Goal: Answer question/provide support: Share knowledge or assist other users

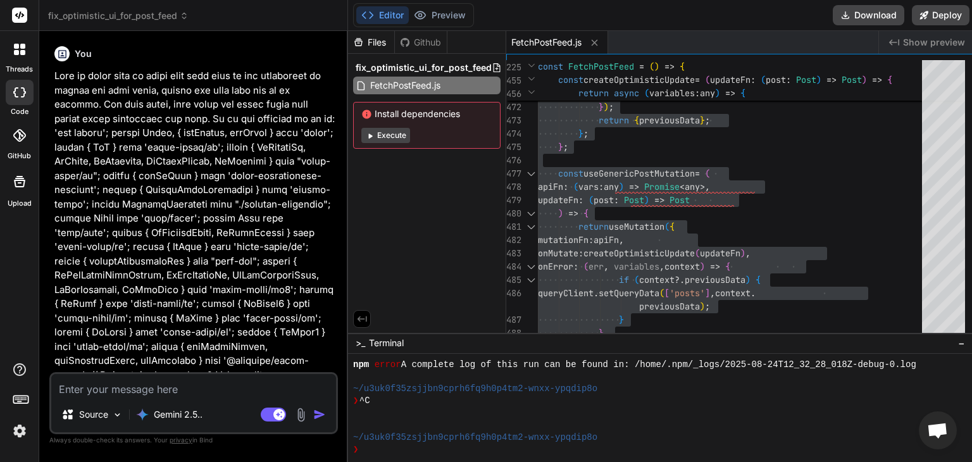
scroll to position [691, 0]
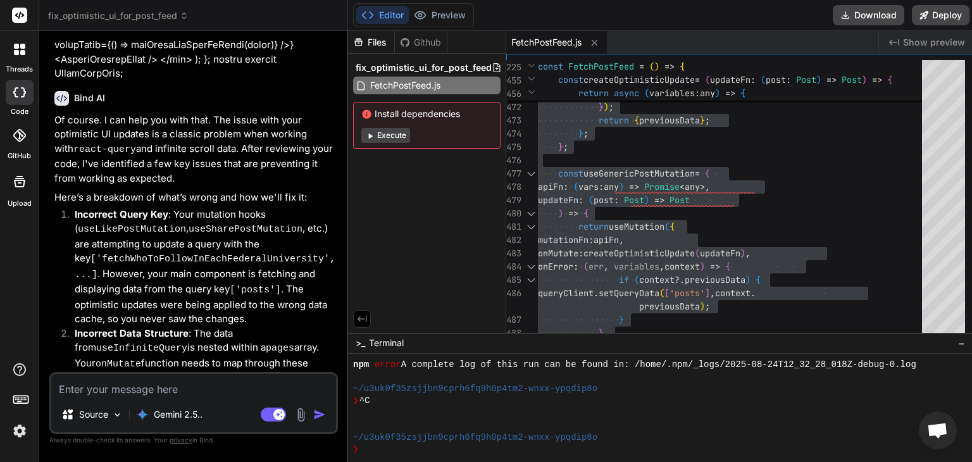
click at [8, 59] on div at bounding box center [19, 49] width 27 height 27
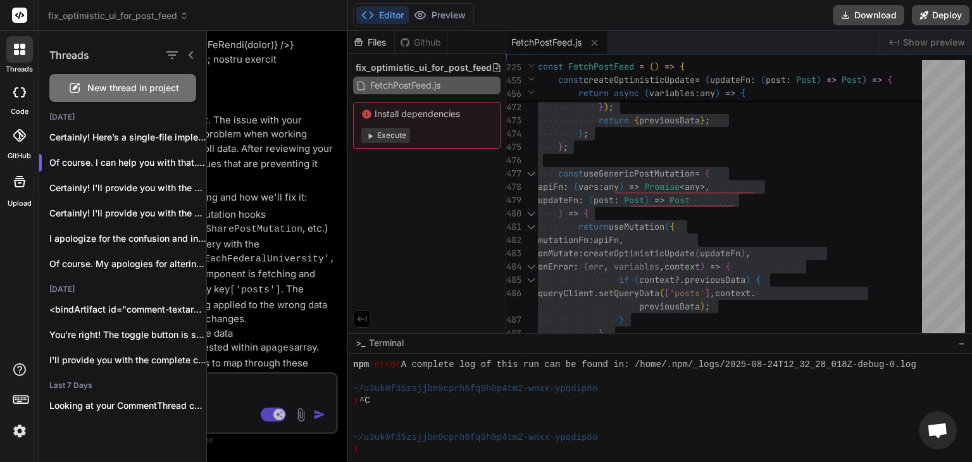
click at [103, 89] on span "New thread in project" at bounding box center [133, 88] width 92 height 13
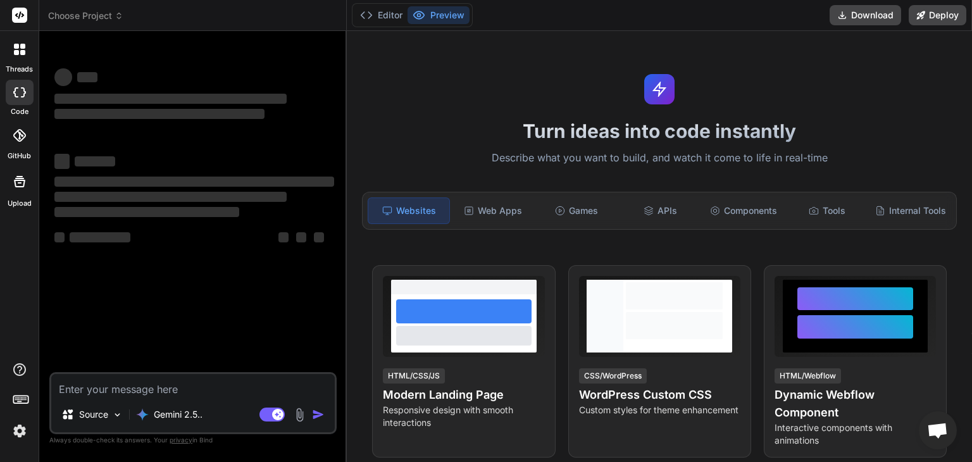
scroll to position [741, 0]
type textarea "x"
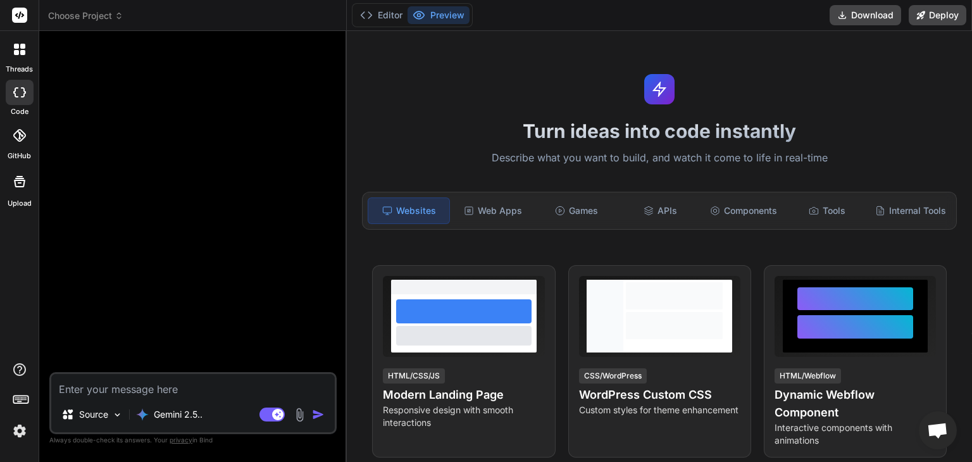
click at [139, 390] on textarea at bounding box center [192, 385] width 283 height 23
type textarea "H"
type textarea "x"
type textarea "He"
type textarea "x"
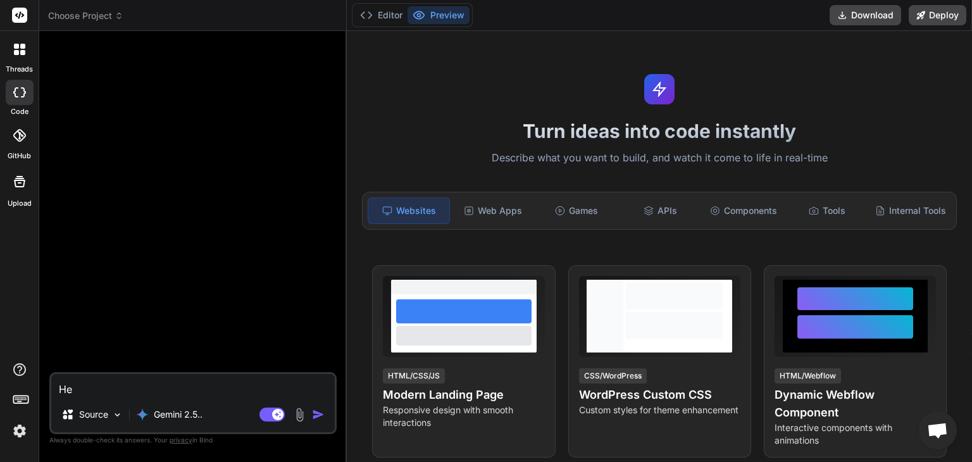
type textarea "Hel"
type textarea "x"
type textarea "Help"
type textarea "x"
type textarea "Help"
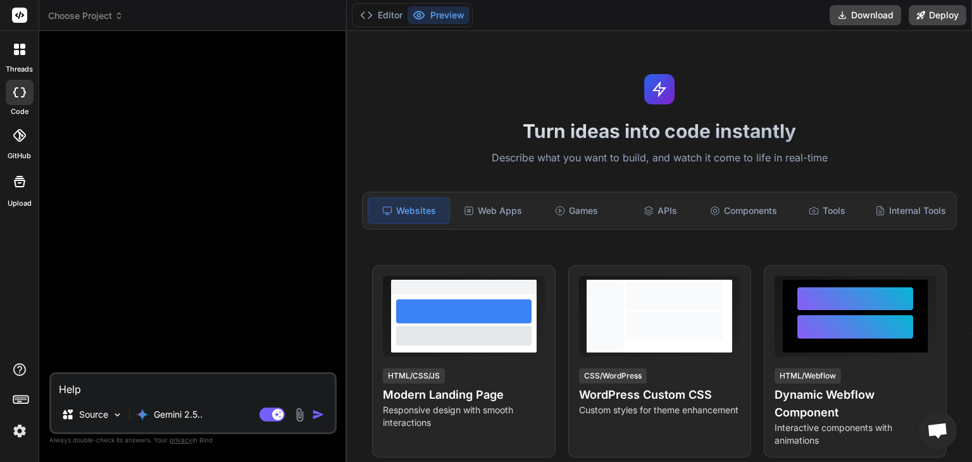
type textarea "x"
type textarea "Help m"
type textarea "x"
type textarea "Help me"
type textarea "x"
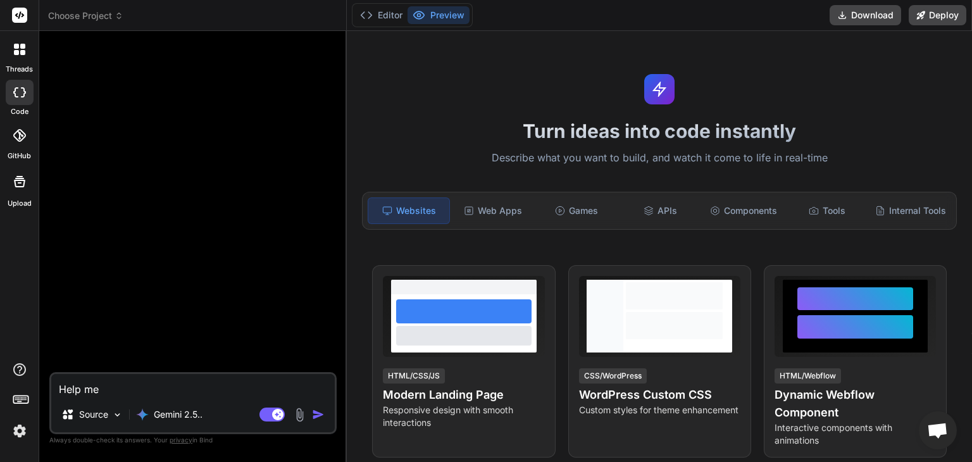
type textarea "Help me"
type textarea "x"
type textarea "Help me"
type textarea "x"
type textarea "He"
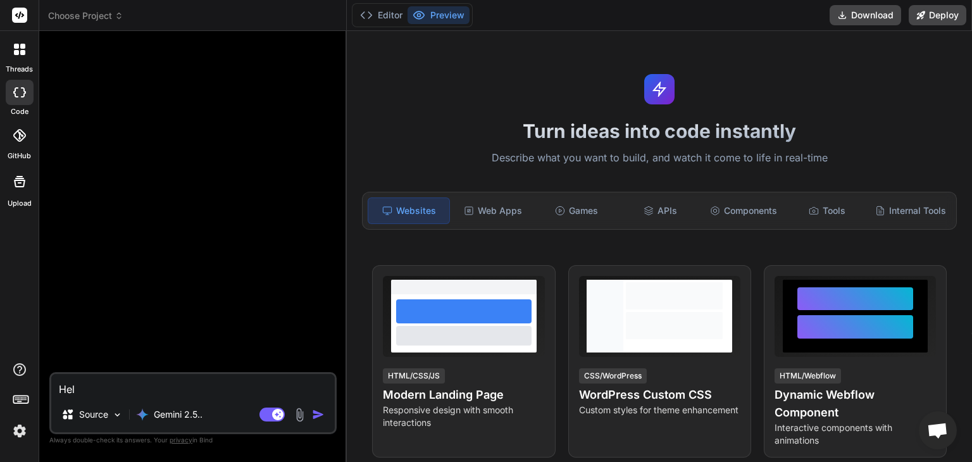
type textarea "x"
type textarea "H"
type textarea "x"
type textarea "B"
type textarea "x"
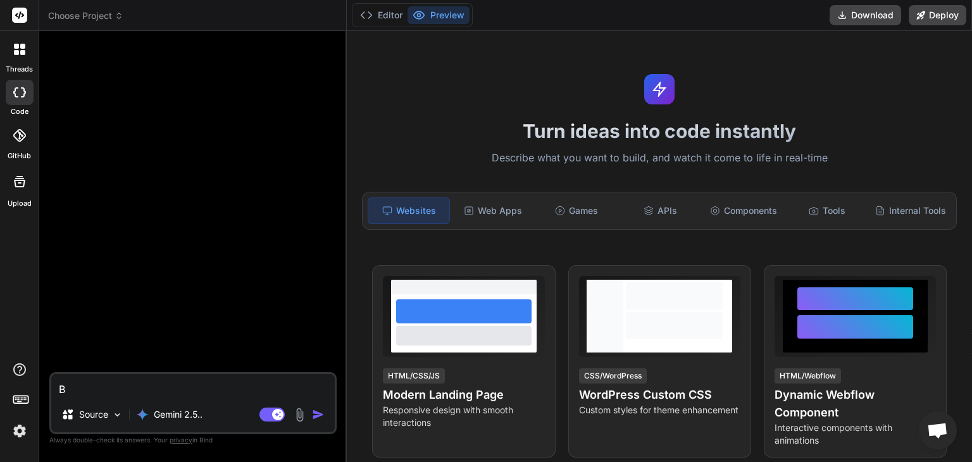
type textarea "Be"
type textarea "x"
type textarea "Bel"
type textarea "x"
type textarea "Belo"
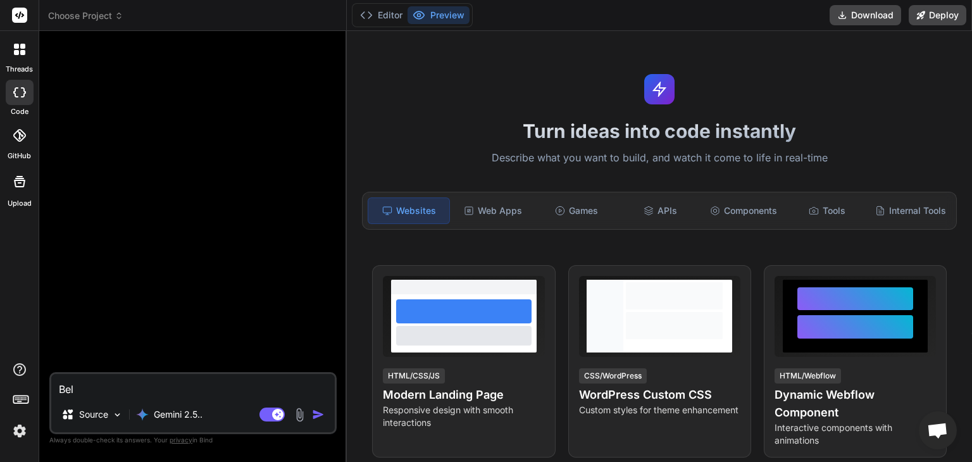
type textarea "x"
type textarea "Below"
type textarea "x"
type textarea "Below"
type textarea "x"
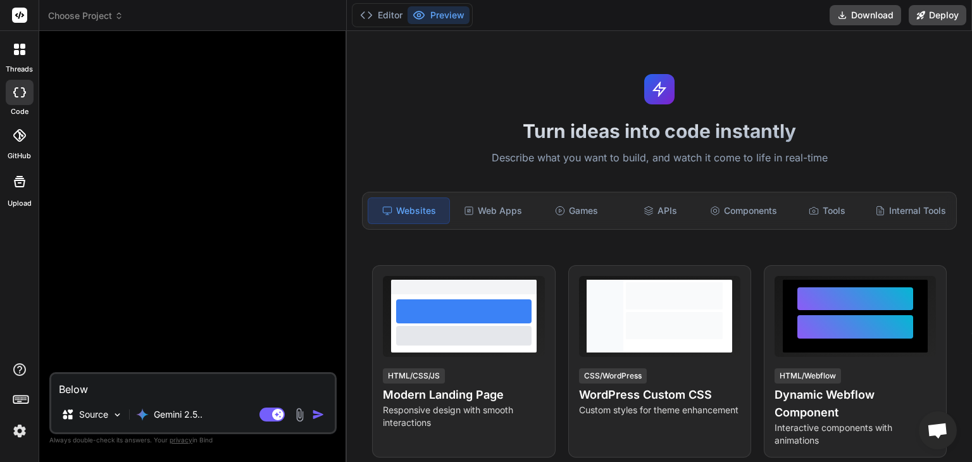
type textarea "Below i"
type textarea "x"
type textarea "Below is"
type textarea "x"
type textarea "Below is"
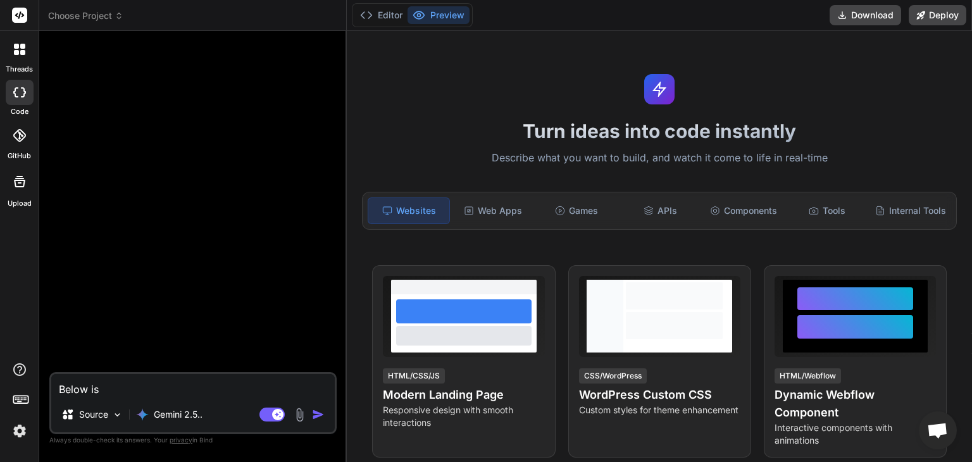
type textarea "x"
type textarea "Below is t"
type textarea "x"
type textarea "Below is th"
type textarea "x"
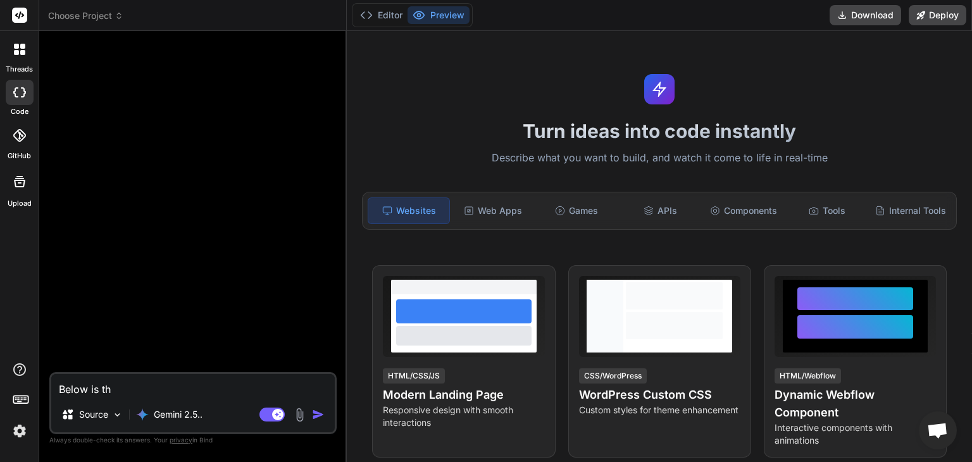
type textarea "Below is the"
type textarea "x"
type textarea "Below is the"
type textarea "x"
type textarea "Below is the c"
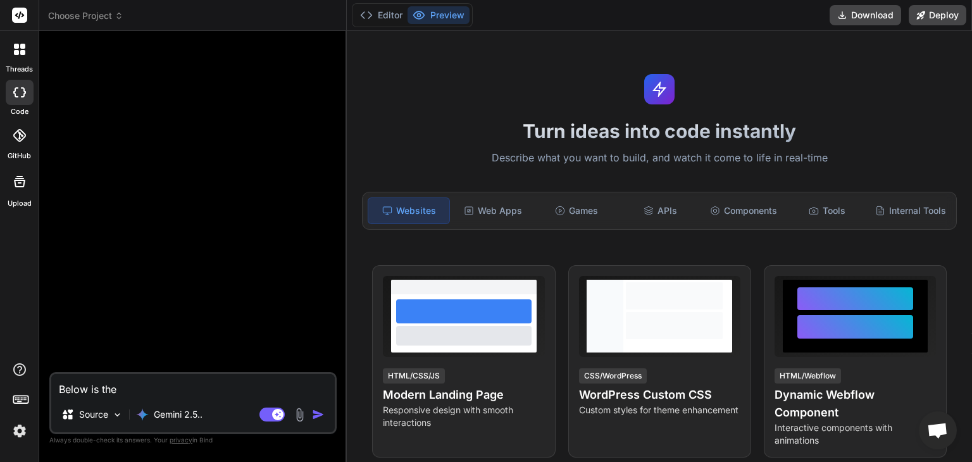
type textarea "x"
type textarea "Below is the co"
type textarea "x"
type textarea "Below is the cod"
type textarea "x"
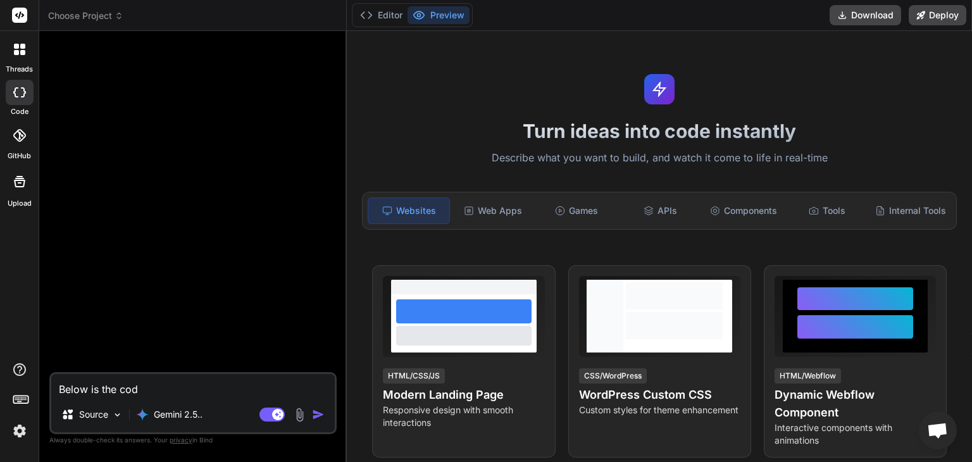
type textarea "Below is the code"
type textarea "x"
type textarea "Below is the code"
type textarea "x"
type textarea "Below is the code f"
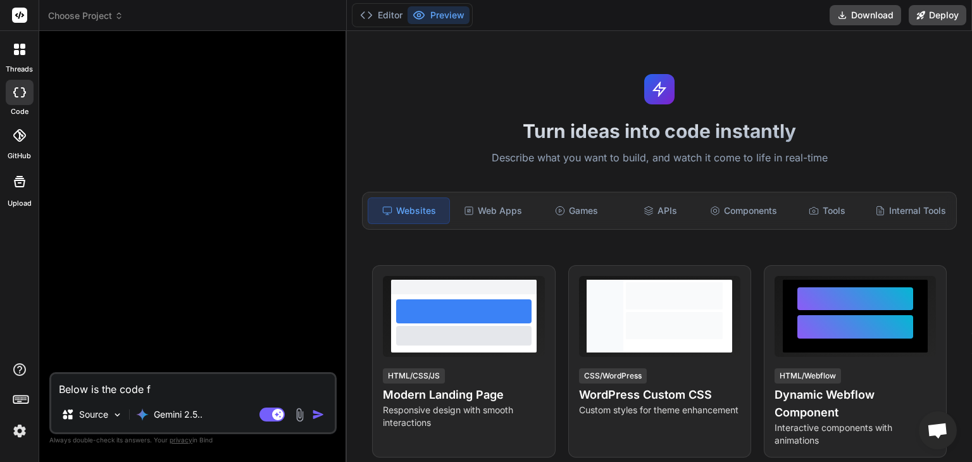
type textarea "x"
type textarea "Below is the code fo"
type textarea "x"
type textarea "Below is the code for"
type textarea "x"
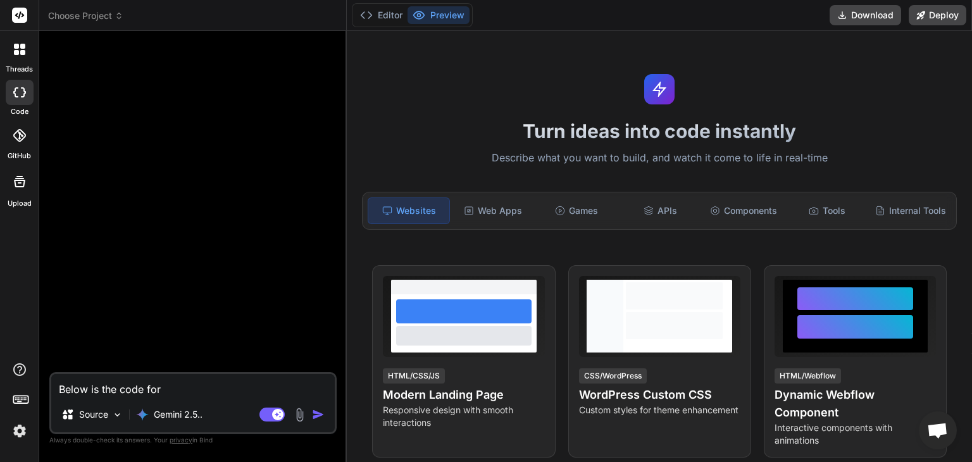
type textarea "Below is the code for"
type textarea "x"
type textarea "Below is the code for P"
type textarea "x"
type textarea "Below is the code for Po"
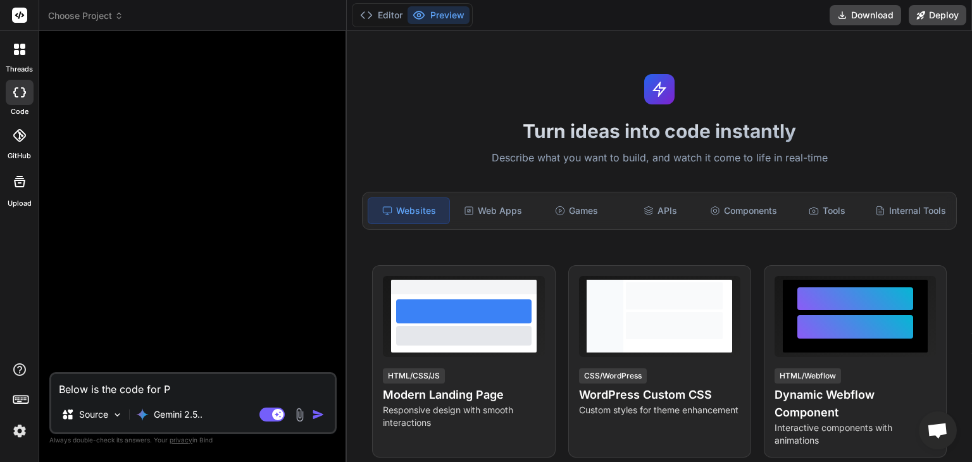
type textarea "x"
type textarea "Below is the code for Pos"
type textarea "x"
type textarea "Below is the code for Post"
type textarea "x"
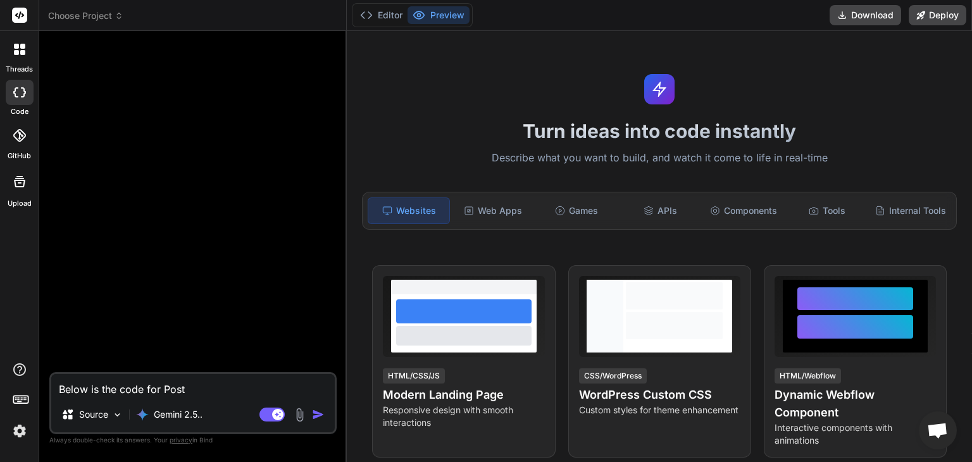
type textarea "Below is the code for PostF"
type textarea "x"
type textarea "Below is the code for Post"
type textarea "x"
type textarea "Below is the code for Pos"
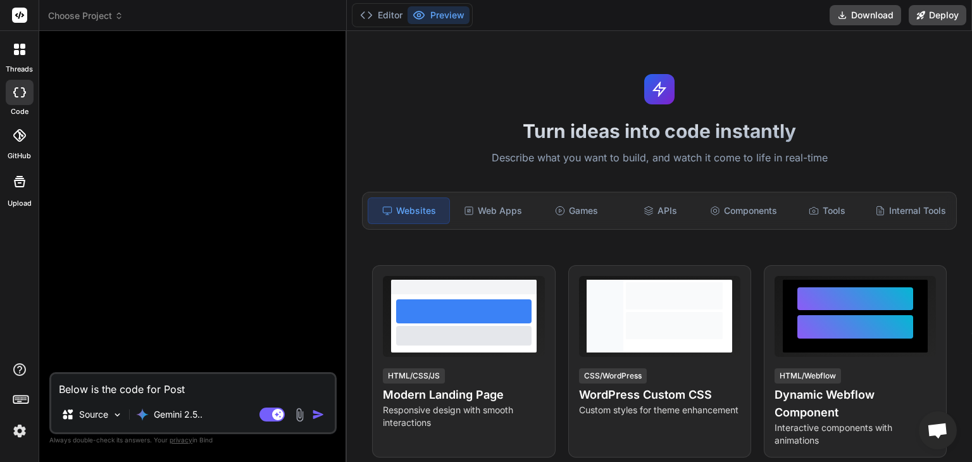
type textarea "x"
type textarea "Below is the code for Po"
type textarea "x"
type textarea "Below is the code for P"
type textarea "x"
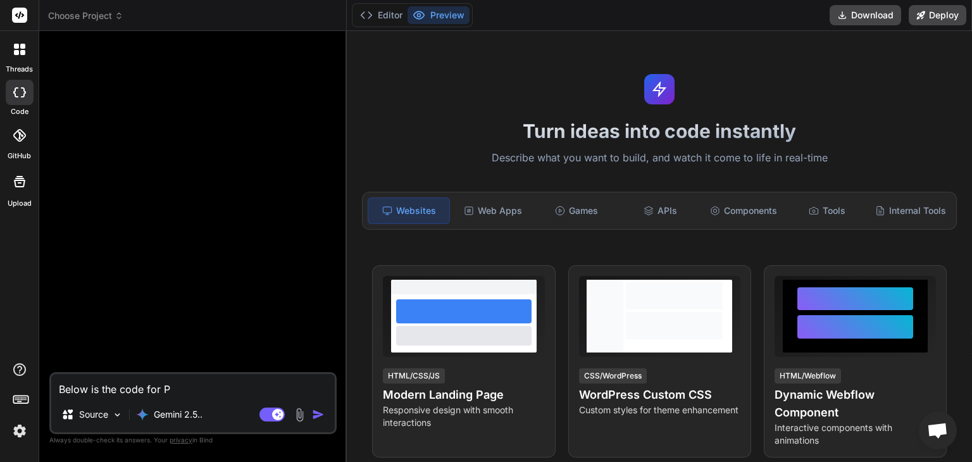
type textarea "Below is the code for"
type textarea "x"
type textarea "Below is the code for F"
type textarea "x"
type textarea "Below is the code for Fe"
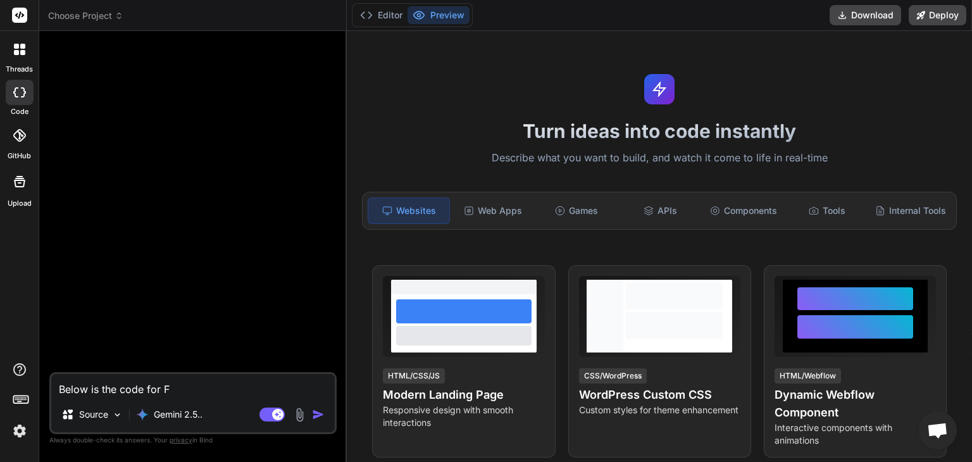
type textarea "x"
type textarea "Below is the code for Fes"
type textarea "x"
type textarea "Below is the code for Fest"
type textarea "x"
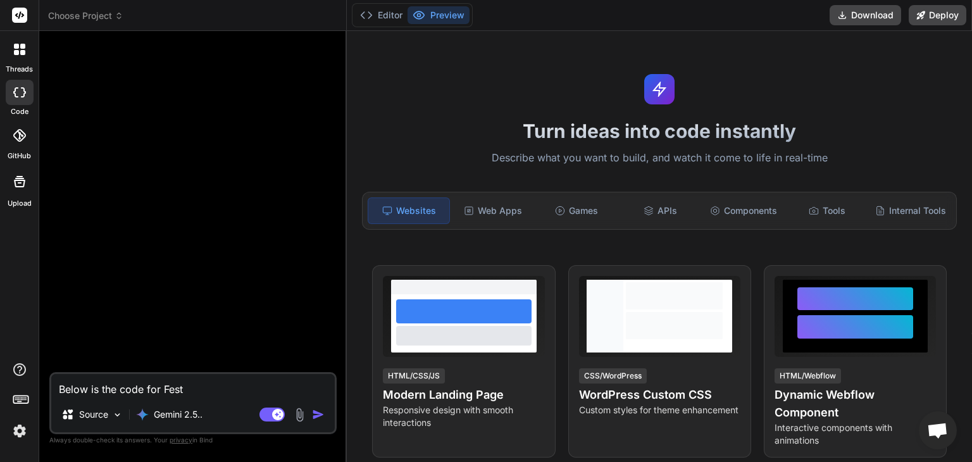
type textarea "Below is the code for Fes"
type textarea "x"
type textarea "Below is the code for Fe"
type textarea "x"
type textarea "Below is the code for Fet"
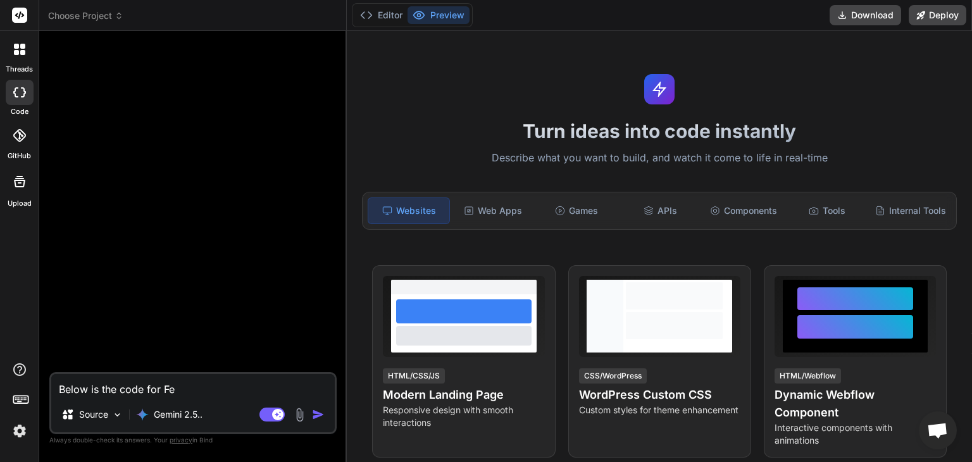
type textarea "x"
type textarea "Below is the code for Fetc"
type textarea "x"
type textarea "Below is the code for Fetch"
type textarea "x"
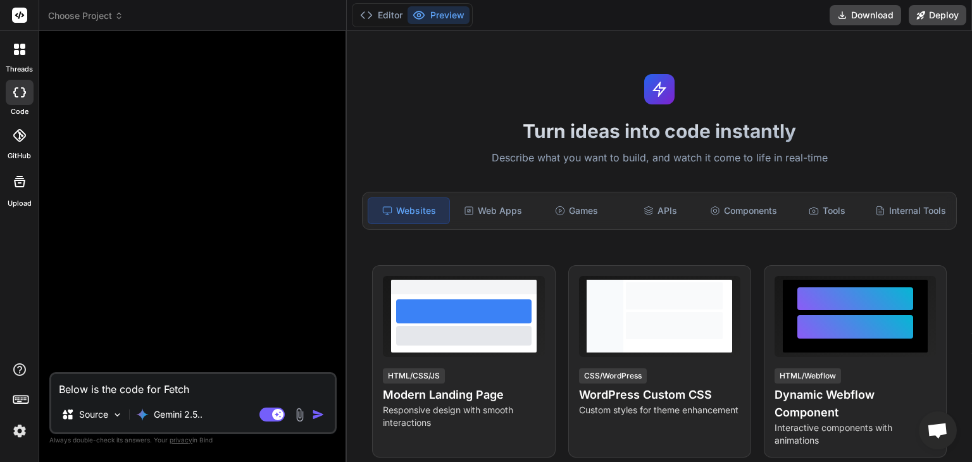
type textarea "Below is the code for FetchP"
type textarea "x"
type textarea "Below is the code for FetchPo"
type textarea "x"
type textarea "Below is the code for FetchPos"
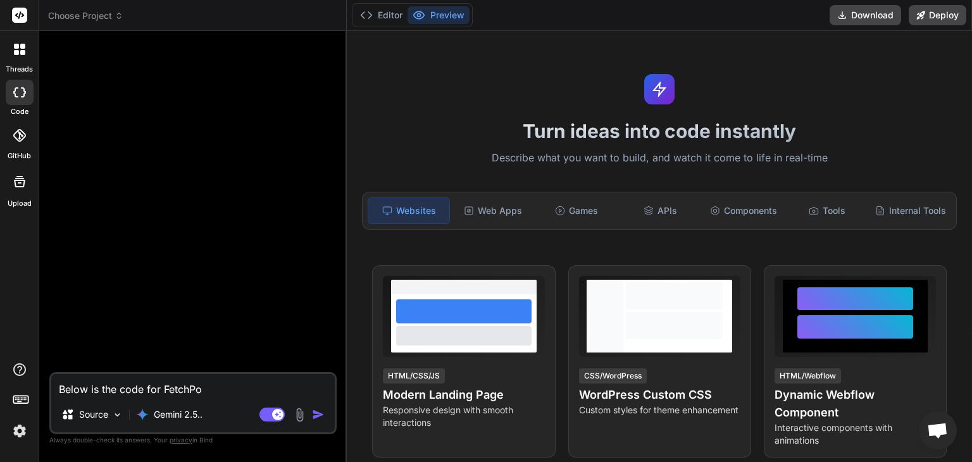
type textarea "x"
type textarea "Below is the code for FetchPost"
type textarea "x"
type textarea "Below is the code for FetchPostF"
type textarea "x"
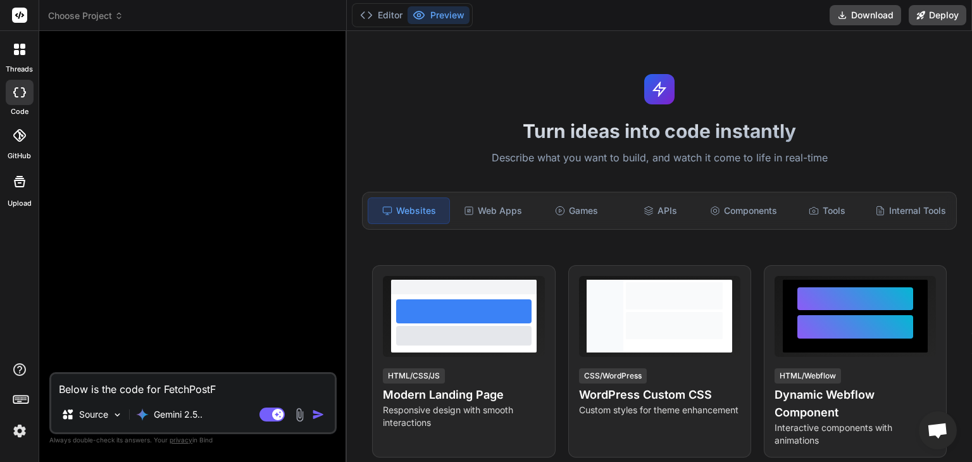
type textarea "Below is the code for FetchPostFe"
type textarea "x"
type textarea "Below is the code for FetchPostFee"
type textarea "x"
type textarea "Below is the code for FetchPostFeed"
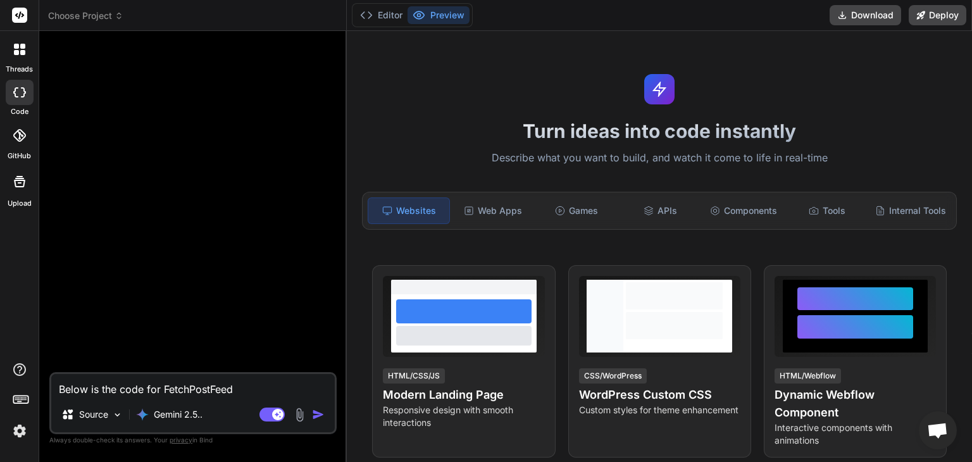
type textarea "x"
type textarea "Below is the code for FetchPostFeed."
type textarea "x"
type textarea "Below is the code for FetchPostFeed."
type textarea "x"
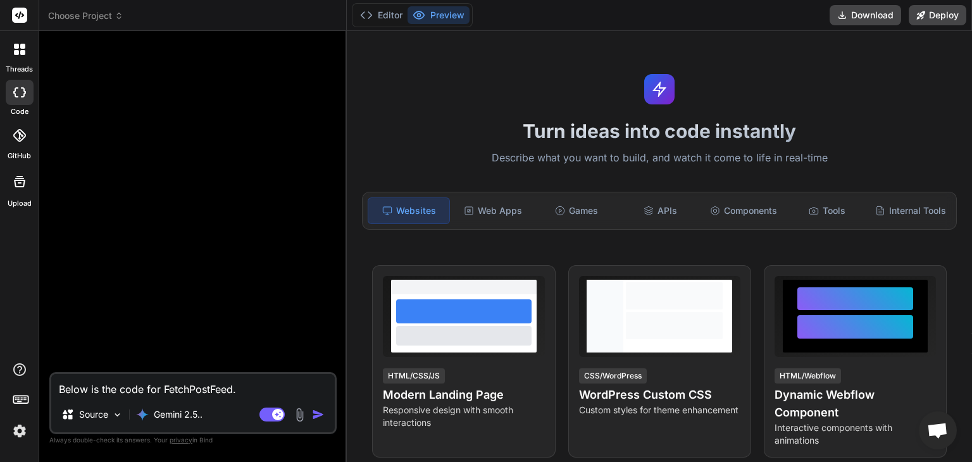
type textarea "Below is the code for FetchPostFeed. K"
type textarea "x"
type textarea "Below is the code for FetchPostFeed. Ki"
type textarea "x"
type textarea "Below is the code for FetchPostFeed. Kin"
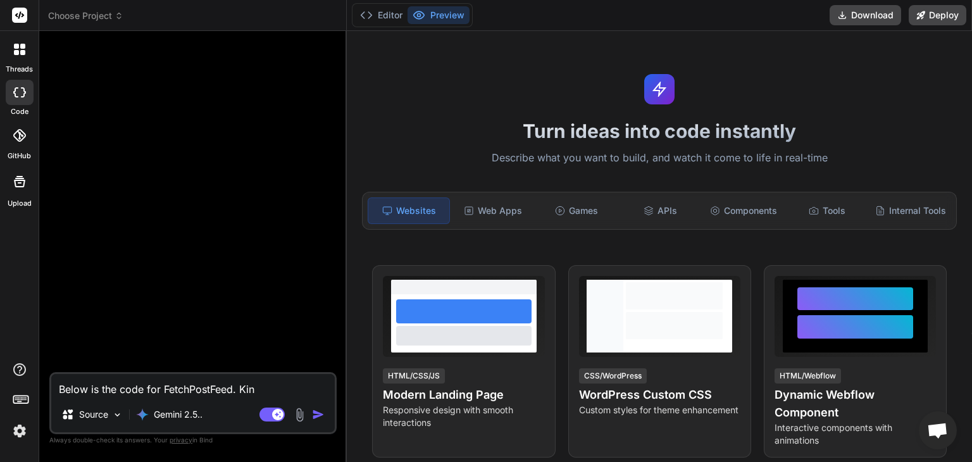
type textarea "x"
type textarea "Below is the code for FetchPostFeed. Kind"
type textarea "x"
type textarea "Below is the code for FetchPostFeed. Kindl"
type textarea "x"
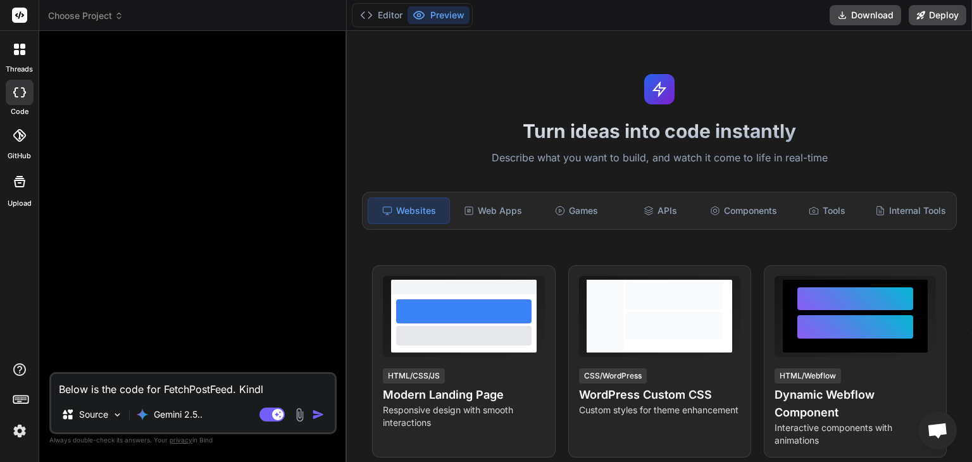
type textarea "Below is the code for FetchPostFeed. Kindly"
type textarea "x"
type textarea "Below is the code for FetchPostFeed. Kindly"
type textarea "x"
type textarea "Below is the code for FetchPostFeed. Kindly h"
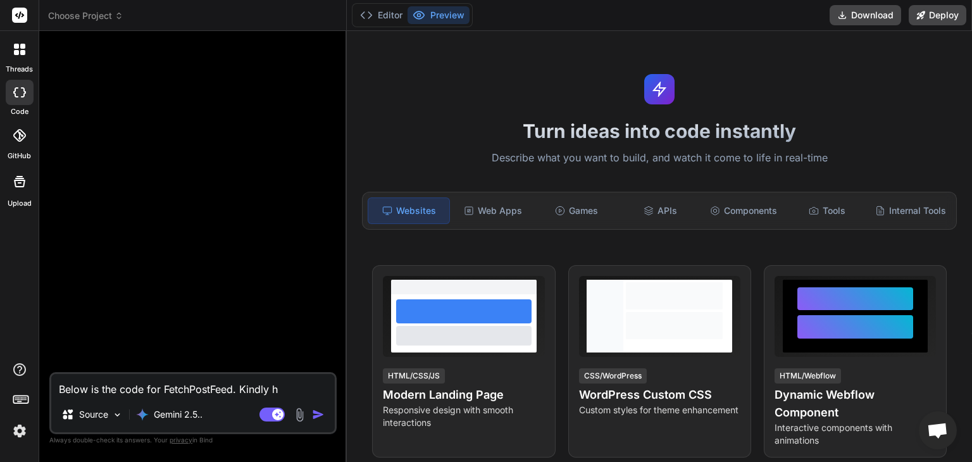
type textarea "x"
type textarea "Below is the code for FetchPostFeed. Kindly he"
type textarea "x"
type textarea "Below is the code for FetchPostFeed. Kindly hel"
type textarea "x"
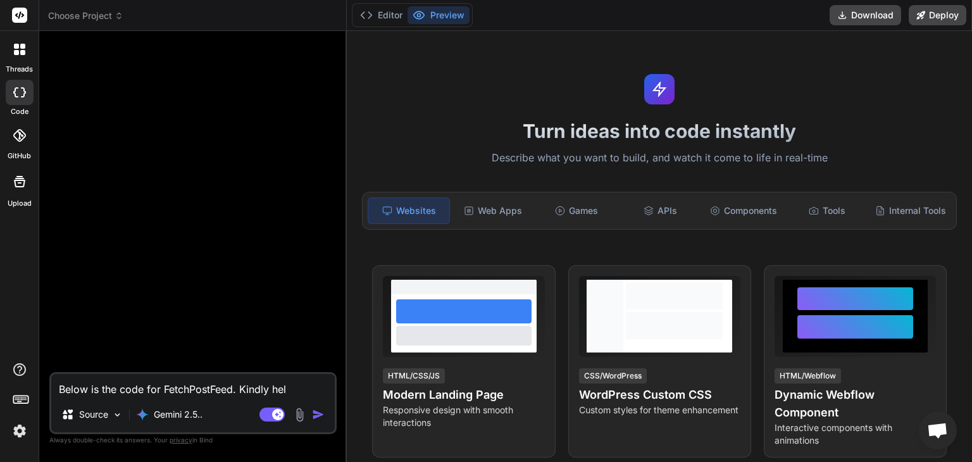
type textarea "Below is the code for FetchPostFeed. Kindly help"
type textarea "x"
type textarea "Below is the code for FetchPostFeed. Kindly help"
type textarea "x"
type textarea "Below is the code for FetchPostFeed. Kindly help m"
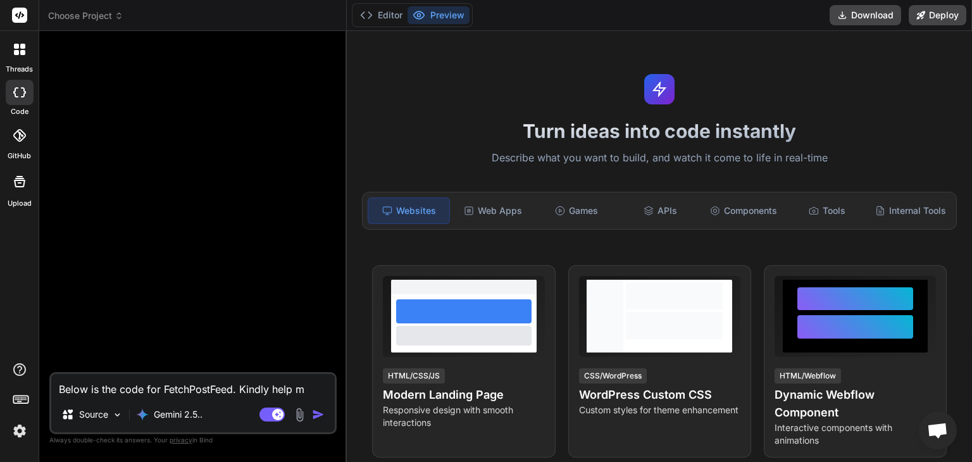
type textarea "x"
type textarea "Below is the code for FetchPostFeed. Kindly help me"
type textarea "x"
type textarea "Below is the code for FetchPostFeed. Kindly help me"
type textarea "x"
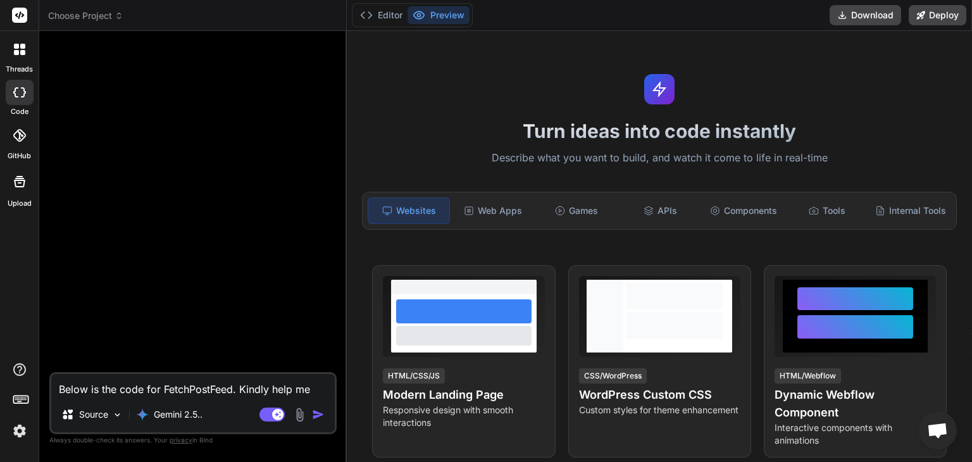
type textarea "Below is the code for FetchPostFeed. Kindly help me a"
type textarea "x"
type textarea "Below is the code for FetchPostFeed. Kindly help me ad"
type textarea "x"
type textarea "Below is the code for FetchPostFeed. Kindly help me add"
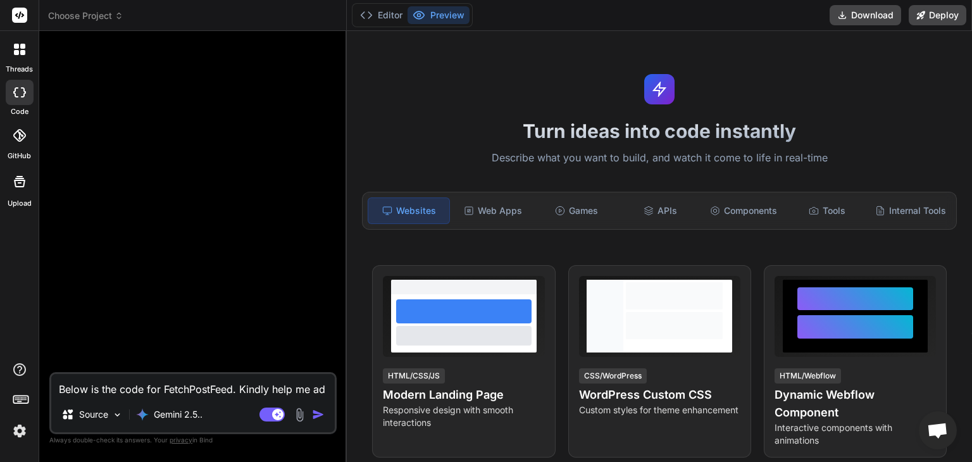
type textarea "x"
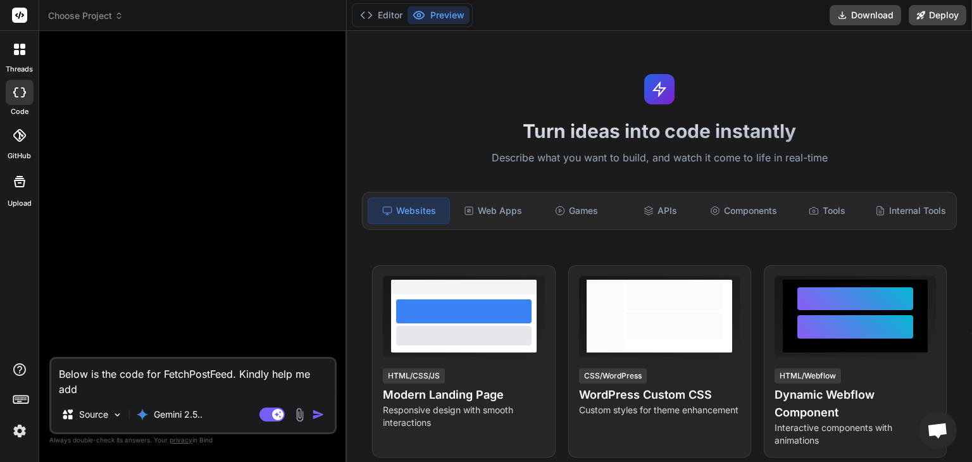
type textarea "Below is the code for FetchPostFeed. Kindly help me add"
type textarea "x"
type textarea "Below is the code for FetchPostFeed. Kindly help me add s"
type textarea "x"
type textarea "Below is the code for FetchPostFeed. Kindly help me add so"
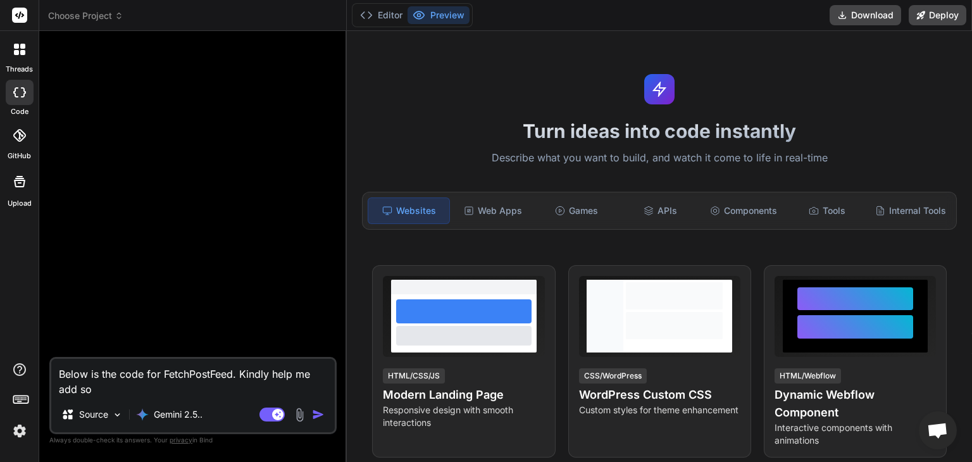
type textarea "x"
type textarea "Below is the code for FetchPostFeed. Kindly help me add soc"
type textarea "x"
type textarea "Below is the code for FetchPostFeed. Kindly help me add soci"
type textarea "x"
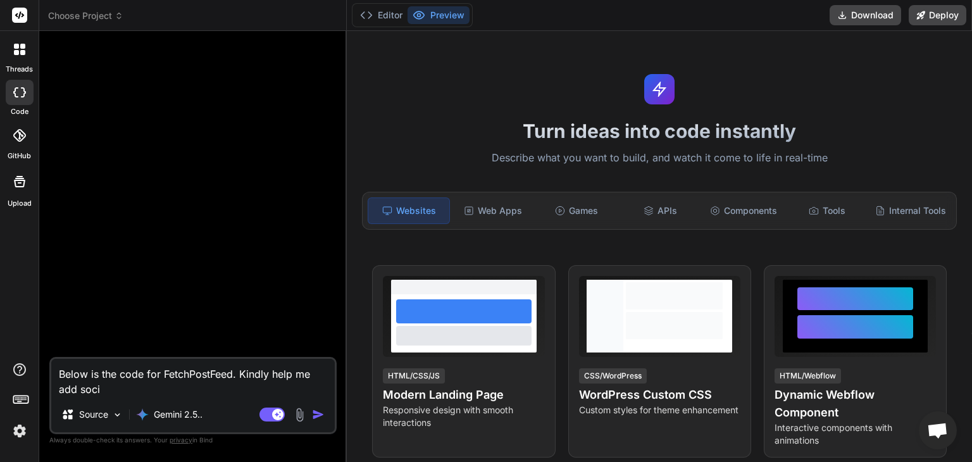
type textarea "Below is the code for FetchPostFeed. Kindly help me add [PERSON_NAME]"
type textarea "x"
type textarea "Below is the code for FetchPostFeed. Kindly help me add social"
type textarea "x"
type textarea "Below is the code for FetchPostFeed. Kindly help me add social"
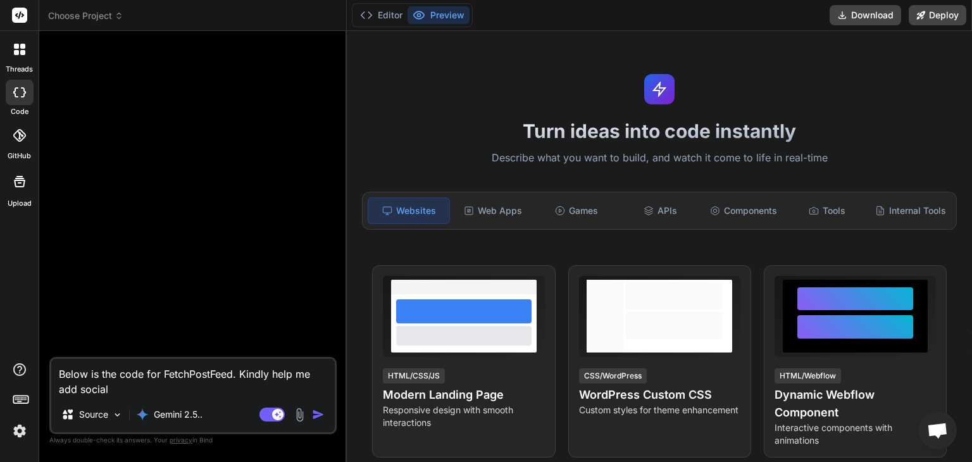
type textarea "x"
type textarea "Below is the code for FetchPostFeed. Kindly help me add social m"
type textarea "x"
type textarea "Below is the code for FetchPostFeed. Kindly help me add social me"
type textarea "x"
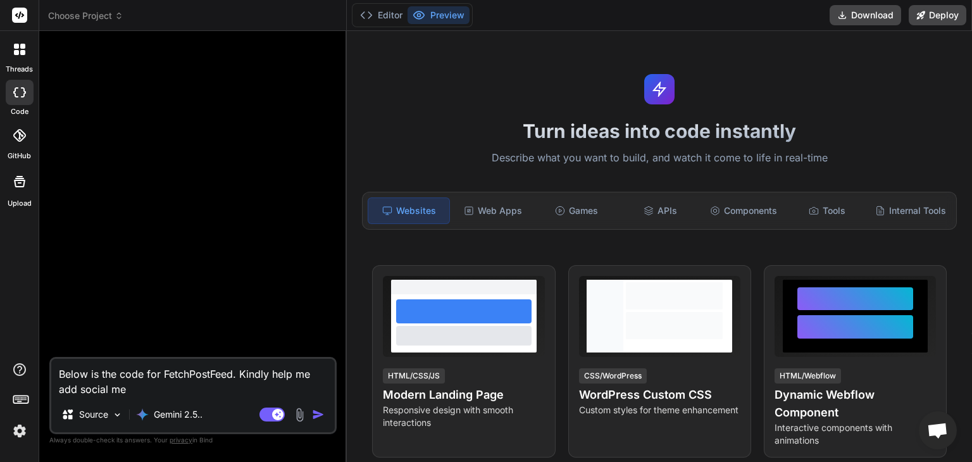
type textarea "Below is the code for FetchPostFeed. Kindly help me add social med"
type textarea "x"
type textarea "Below is the code for FetchPostFeed. Kindly help me add social medi"
type textarea "x"
type textarea "Below is the code for FetchPostFeed. Kindly help me add social medi"
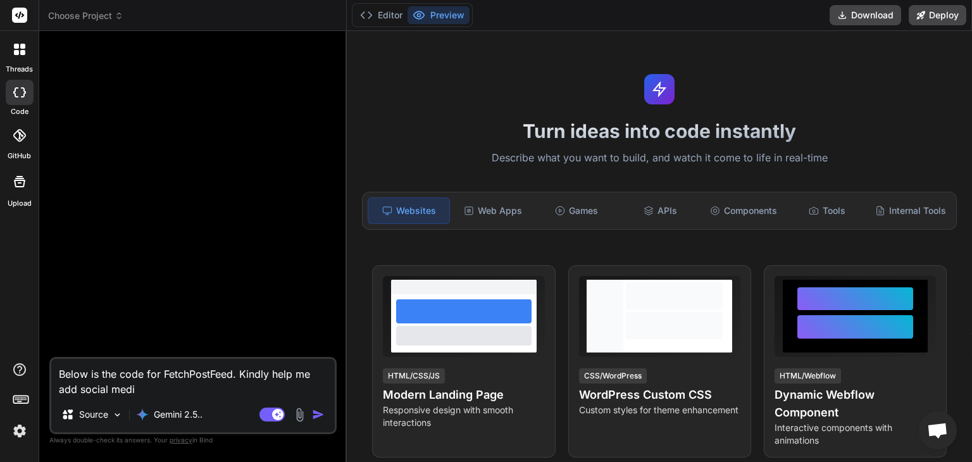
type textarea "x"
type textarea "Below is the code for FetchPostFeed. Kindly help me add social medi"
type textarea "x"
type textarea "Below is the code for FetchPostFeed. Kindly help me add social media"
type textarea "x"
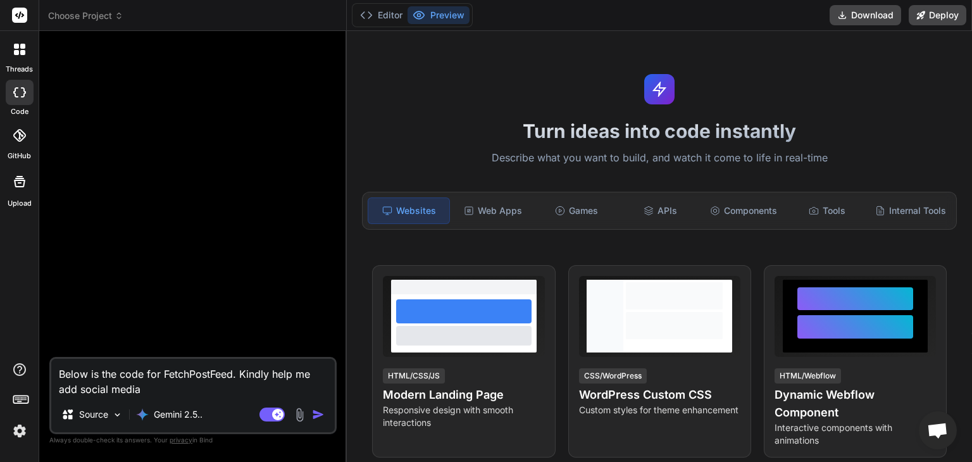
type textarea "Below is the code for FetchPostFeed. Kindly help me add social media"
type textarea "x"
type textarea "Below is the code for FetchPostFeed. Kindly help me add social media p"
type textarea "x"
type textarea "Below is the code for FetchPostFeed. Kindly help me add social media po"
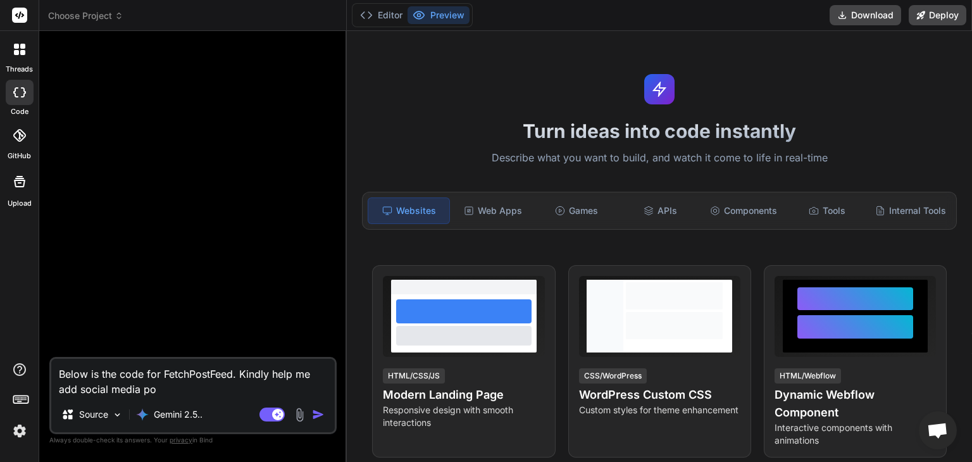
type textarea "x"
type textarea "Below is the code for FetchPostFeed. Kindly help me add social media pos"
type textarea "x"
click at [60, 390] on textarea "Below is the code for FetchPostFeed. Kindly help me add social media post creat…" at bounding box center [192, 378] width 283 height 38
click at [82, 388] on textarea "Below is the code for FetchPostFeed. Kindly help me add social media post creat…" at bounding box center [192, 378] width 283 height 38
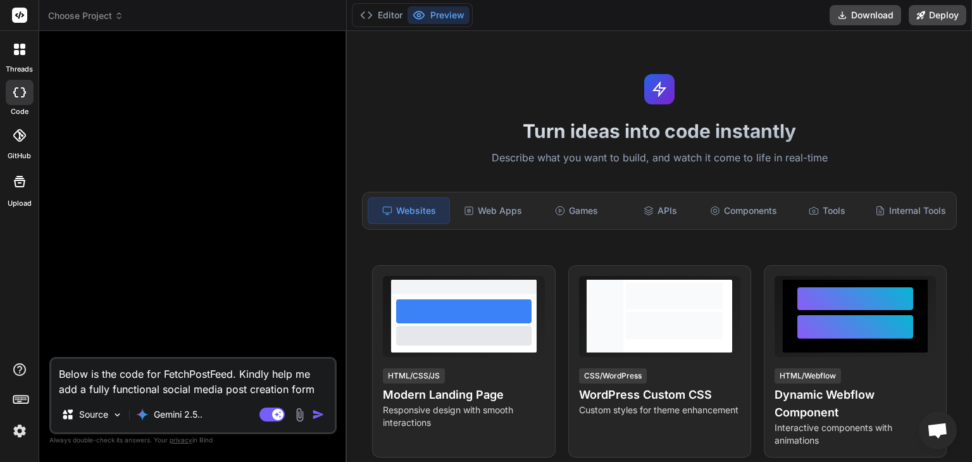
click at [307, 387] on textarea "Below is the code for FetchPostFeed. Kindly help me add a fully functional soci…" at bounding box center [192, 378] width 283 height 38
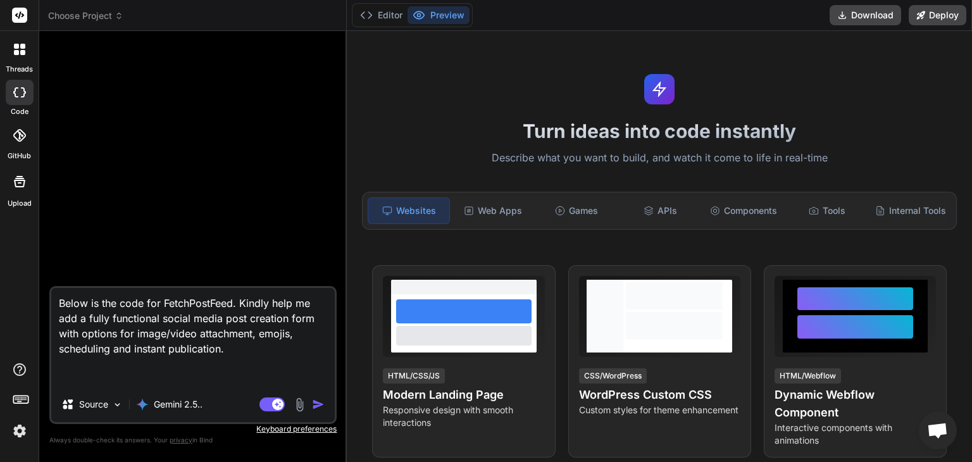
paste textarea "'use client'; import React, { useEffect, useState } from 'react'; import { BsX …"
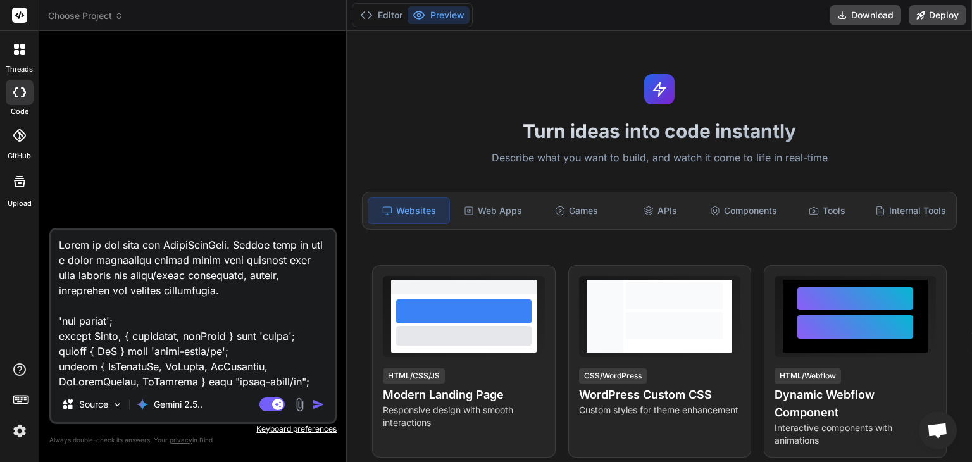
scroll to position [16384, 0]
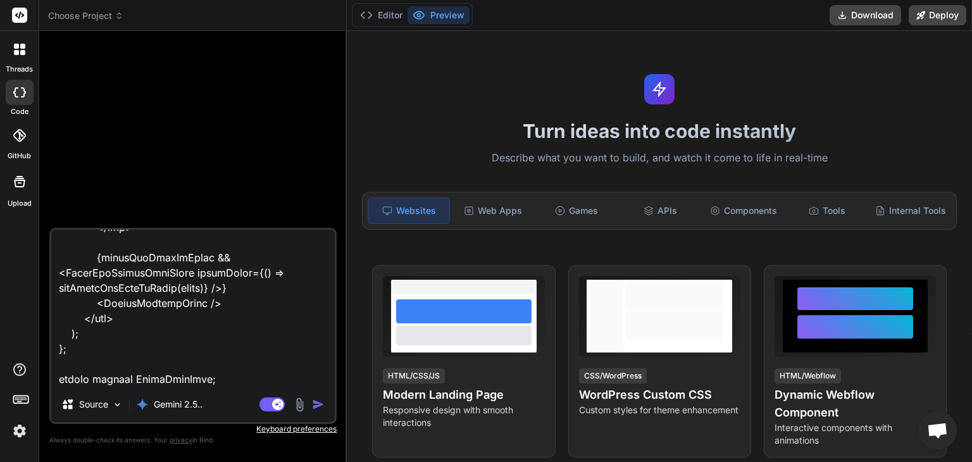
click at [250, 370] on textarea at bounding box center [192, 308] width 283 height 157
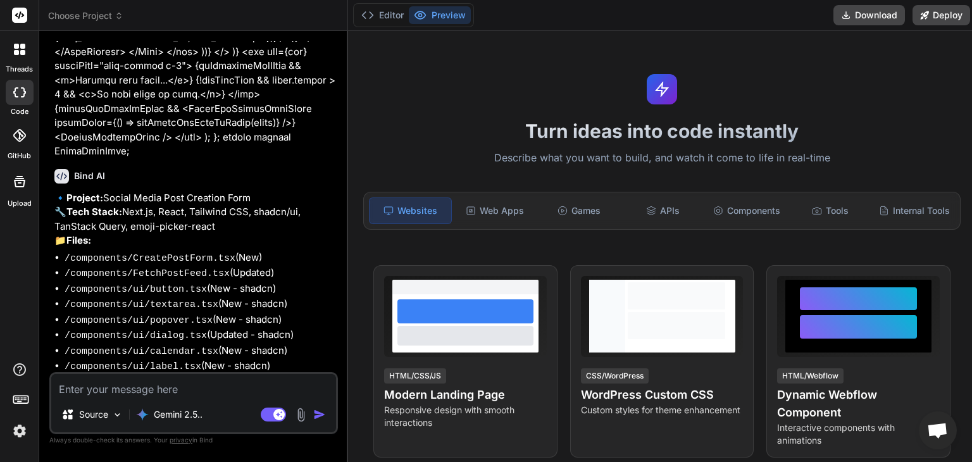
scroll to position [7126, 0]
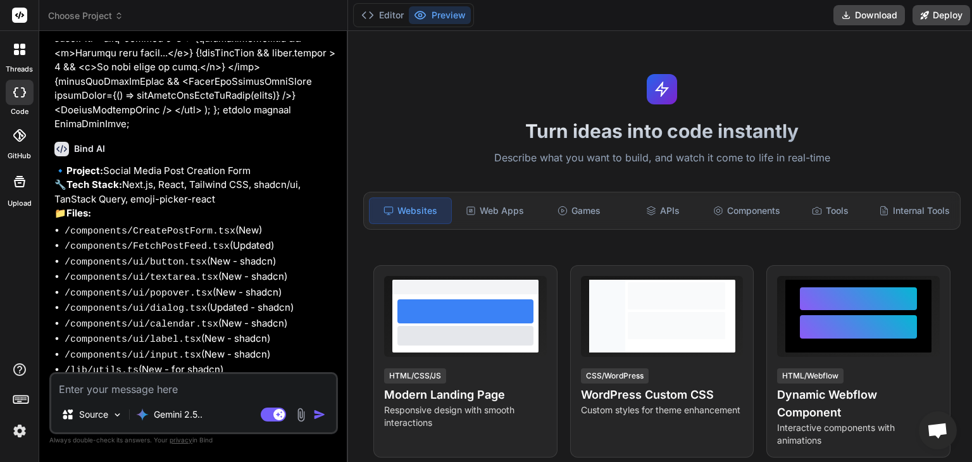
click at [154, 390] on textarea at bounding box center [193, 385] width 285 height 23
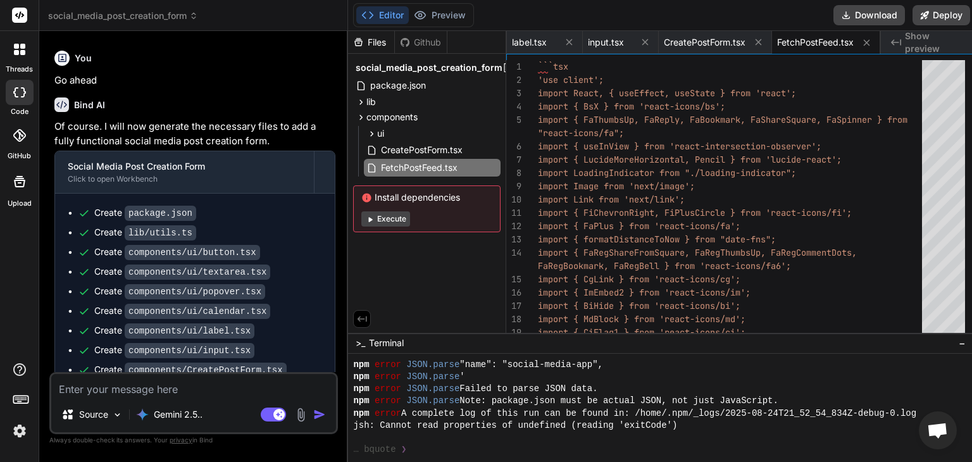
scroll to position [7480, 0]
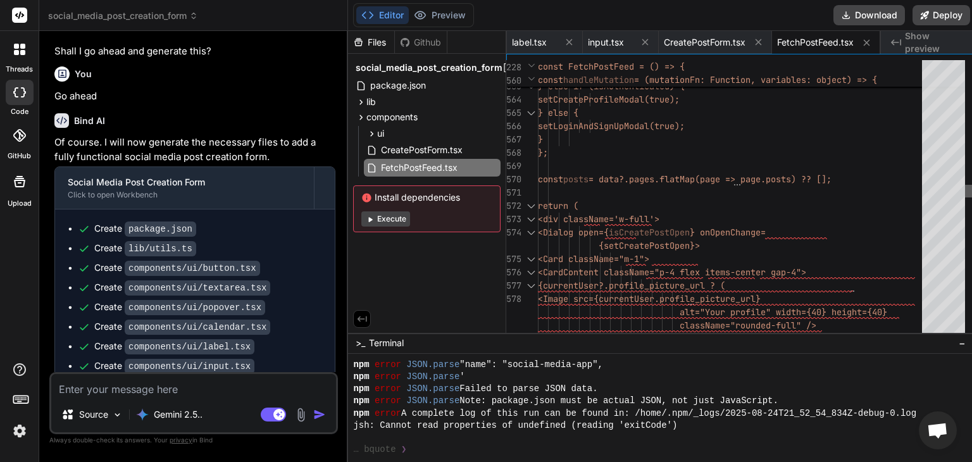
click at [971, 188] on div at bounding box center [969, 199] width 8 height 278
click at [431, 144] on span "CreatePostForm.tsx" at bounding box center [422, 149] width 84 height 15
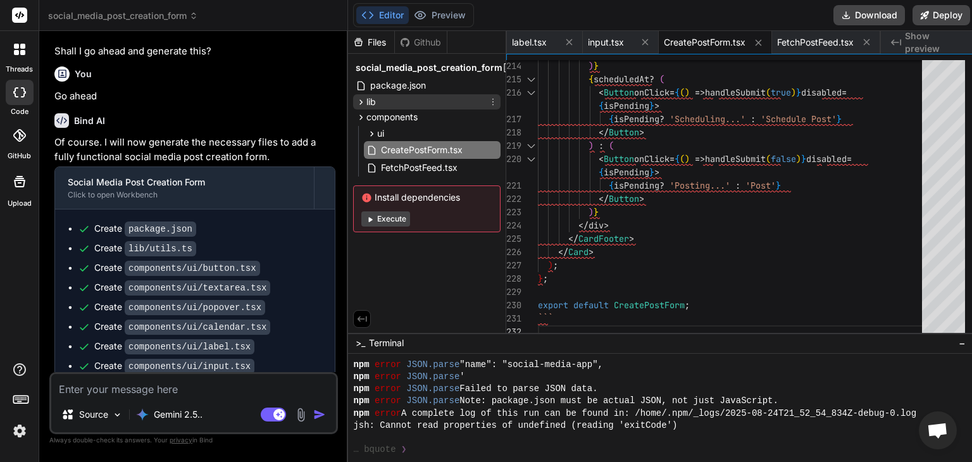
click at [362, 100] on icon at bounding box center [361, 102] width 11 height 11
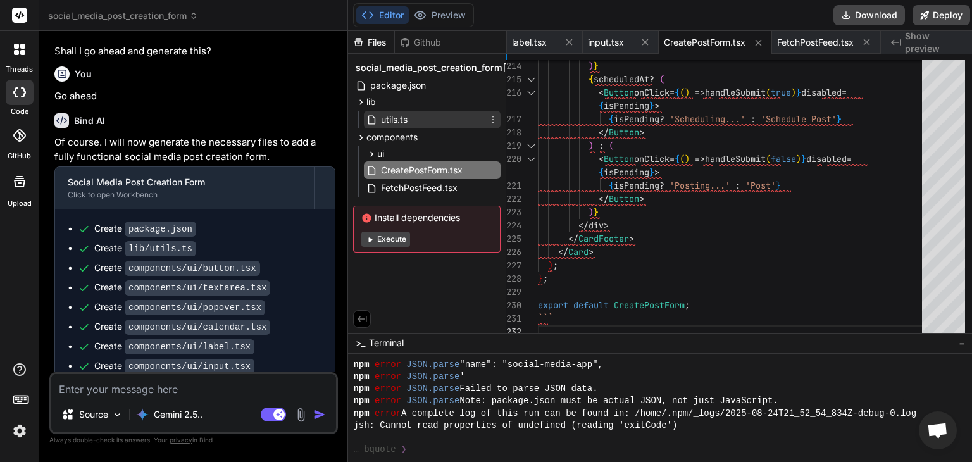
click at [383, 117] on span "utils.ts" at bounding box center [394, 119] width 29 height 15
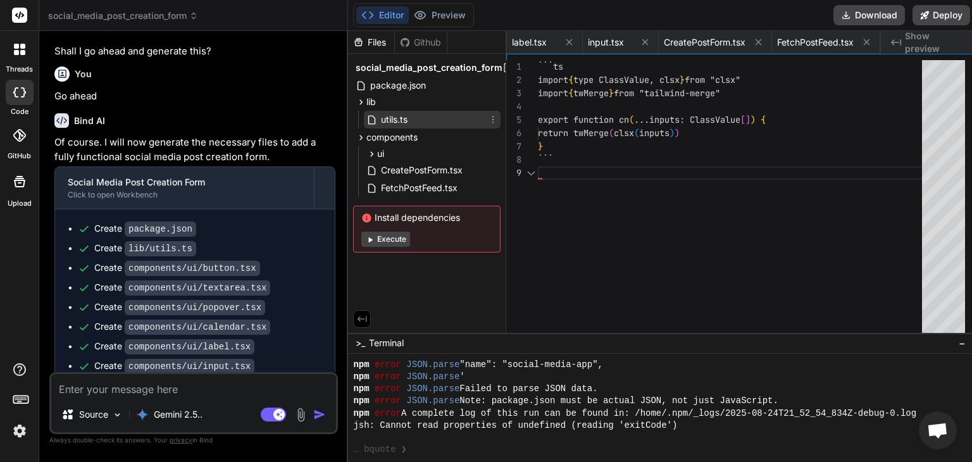
scroll to position [0, 87]
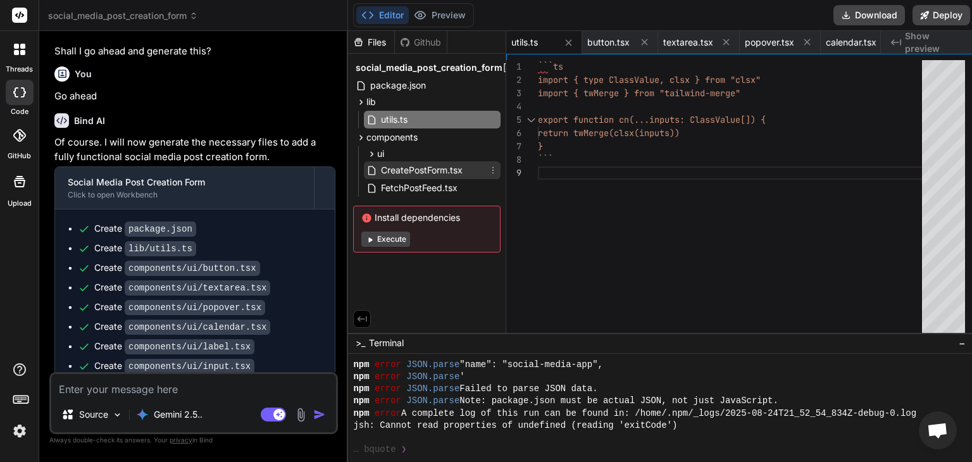
click at [451, 170] on span "CreatePostForm.tsx" at bounding box center [422, 170] width 84 height 15
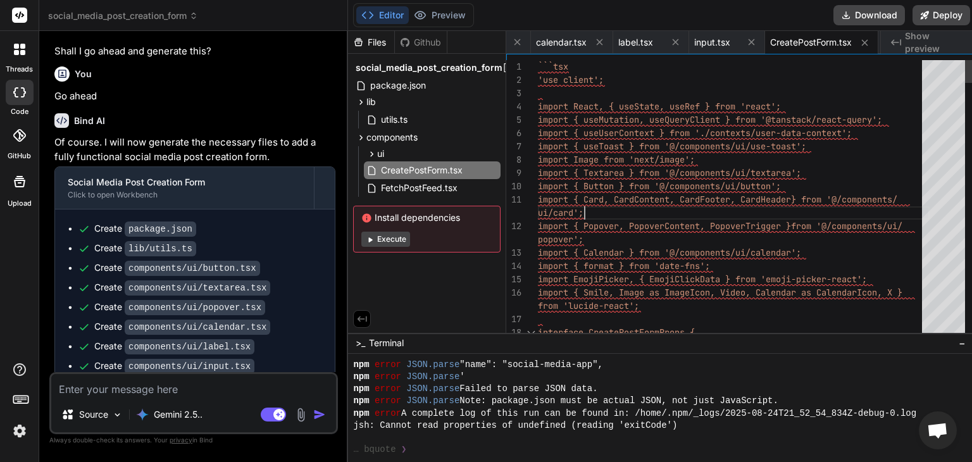
scroll to position [0, 0]
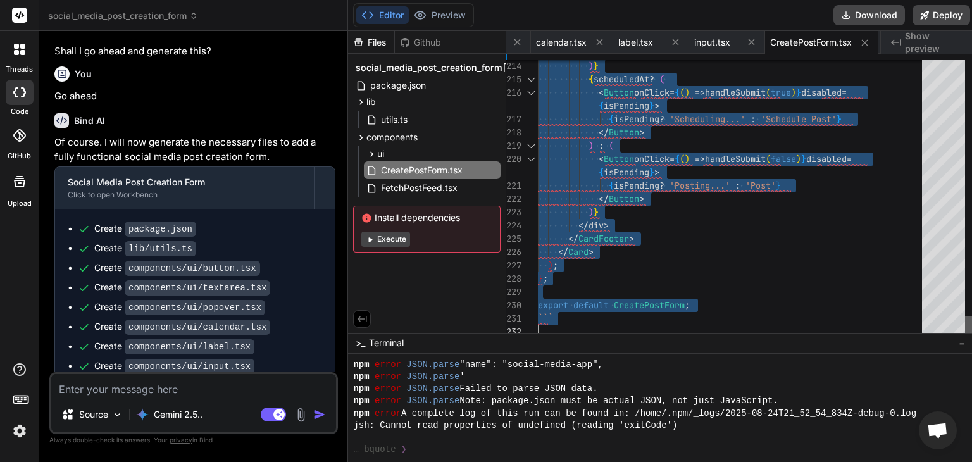
click at [971, 336] on div at bounding box center [969, 199] width 8 height 278
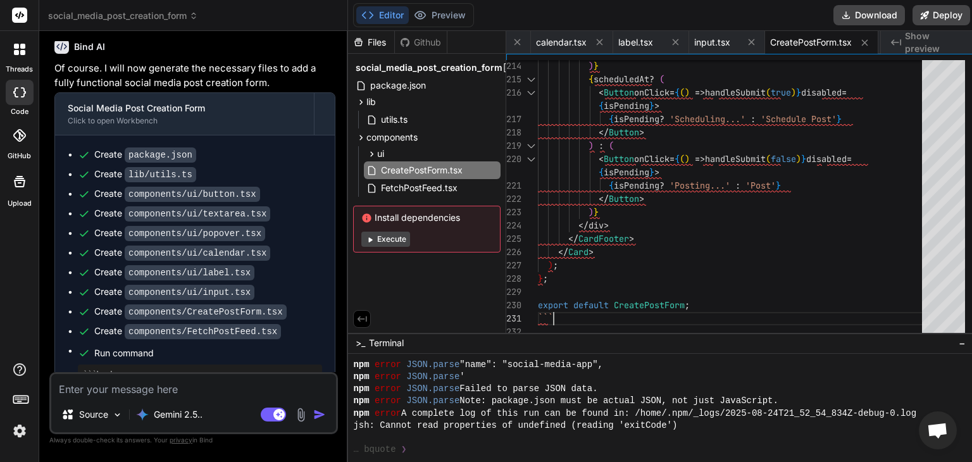
scroll to position [7574, 0]
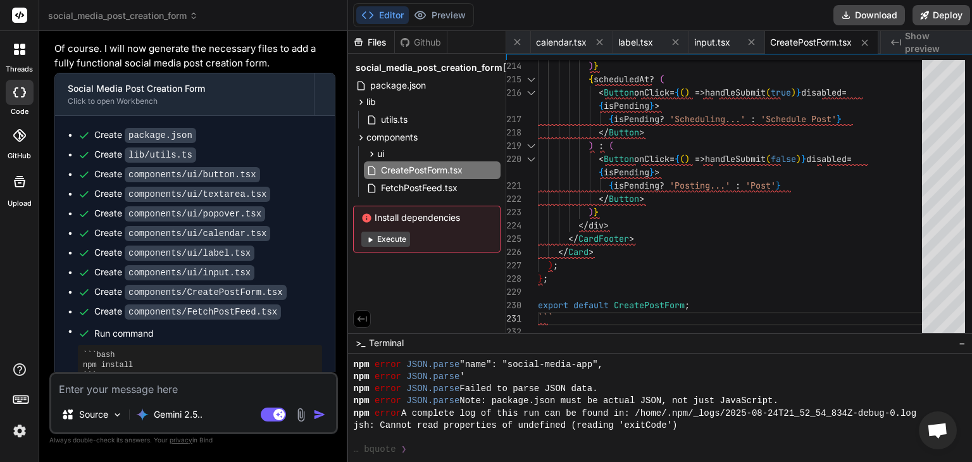
click at [181, 386] on textarea at bounding box center [193, 385] width 285 height 23
paste textarea "No overload matches this call. Overload 1 of 3, '(name: string, value: string |…"
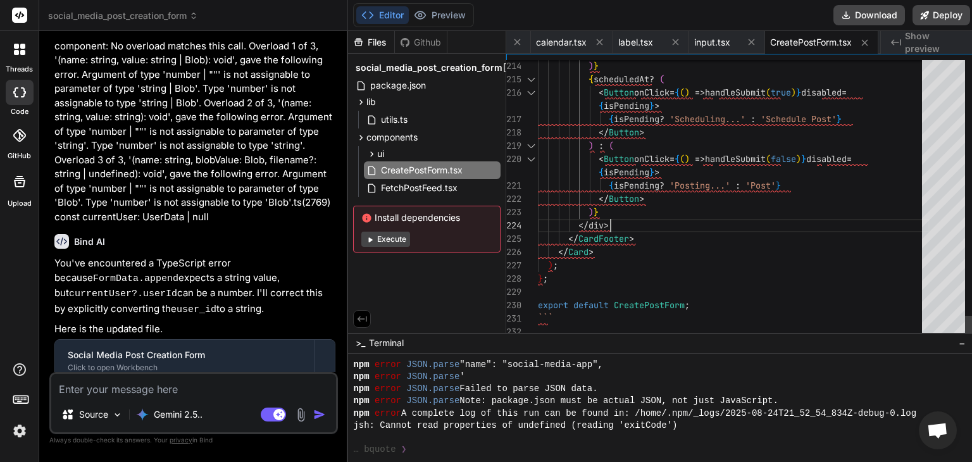
scroll to position [0, 0]
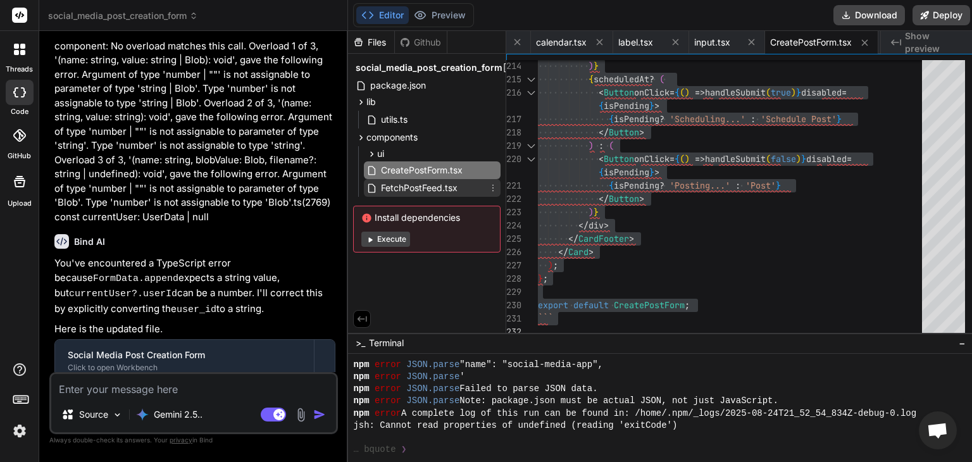
click at [415, 186] on span "FetchPostFeed.tsx" at bounding box center [419, 187] width 79 height 15
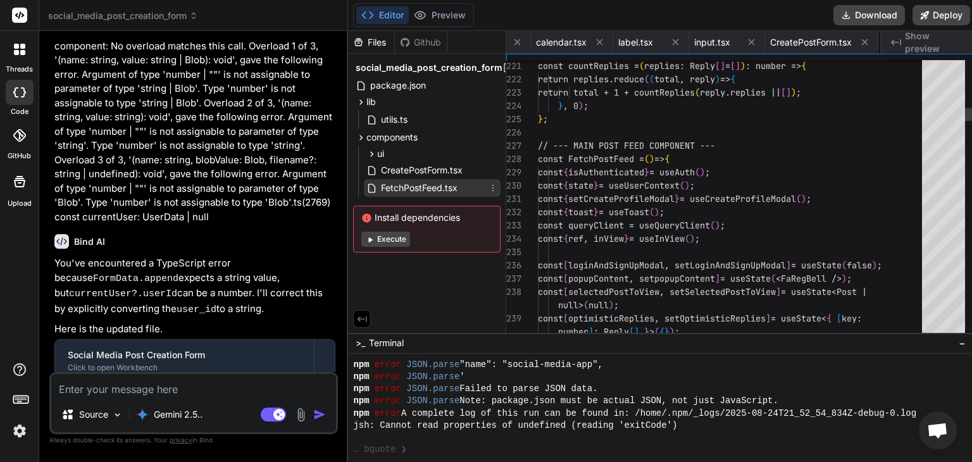
scroll to position [0, 486]
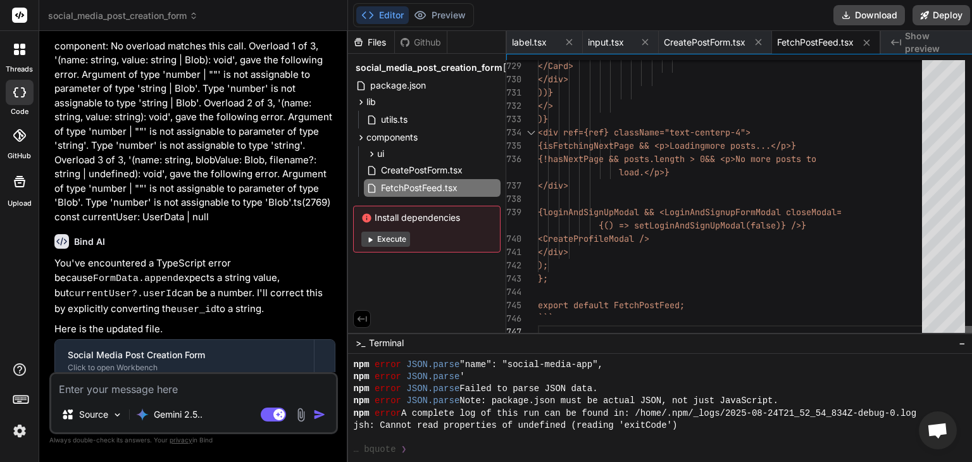
click at [971, 337] on div at bounding box center [969, 332] width 8 height 13
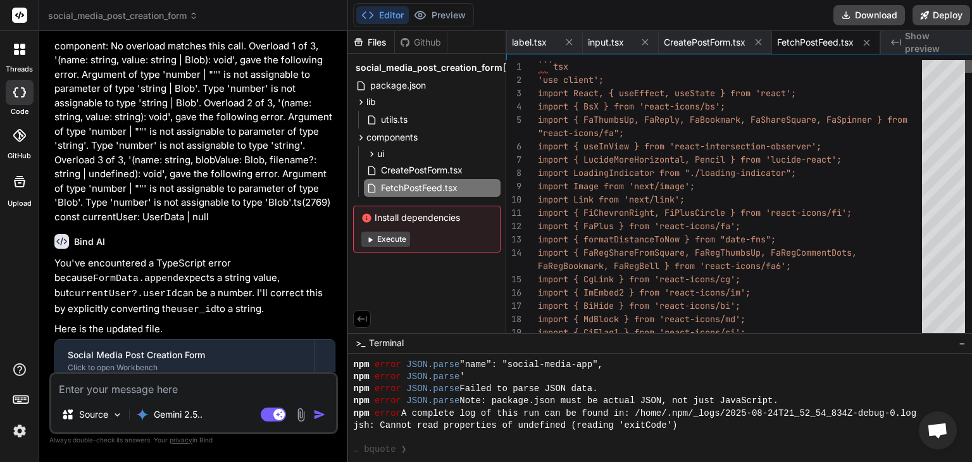
click at [965, 60] on div at bounding box center [969, 66] width 8 height 13
click at [197, 394] on textarea at bounding box center [193, 385] width 285 height 23
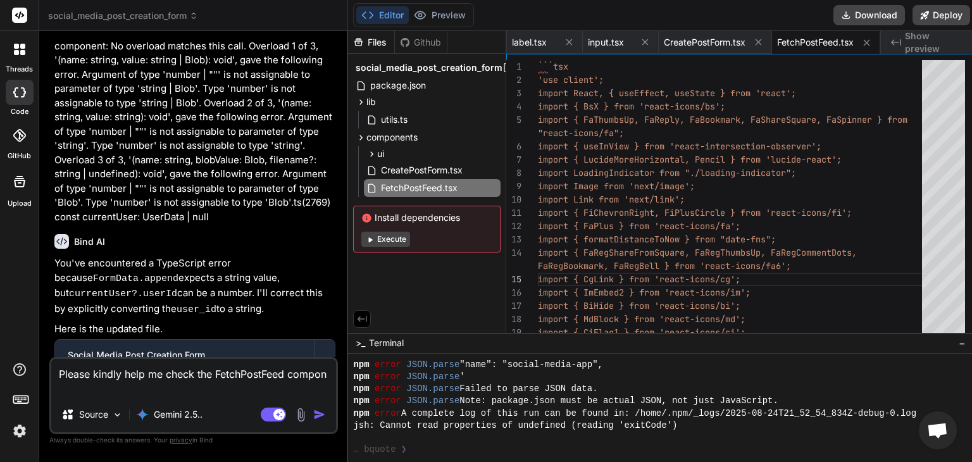
scroll to position [8058, 0]
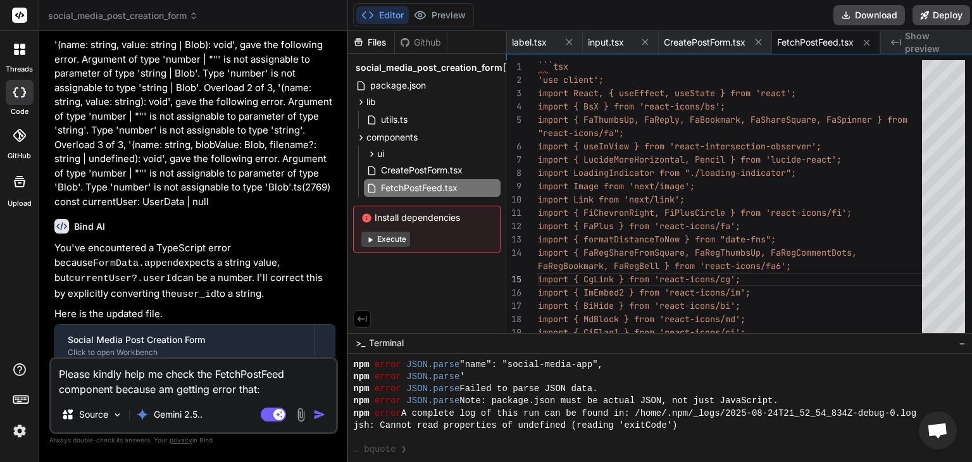
paste textarea "JSX element 'DialogContent' has no corresponding closing tag.ts(17008) (alias) …"
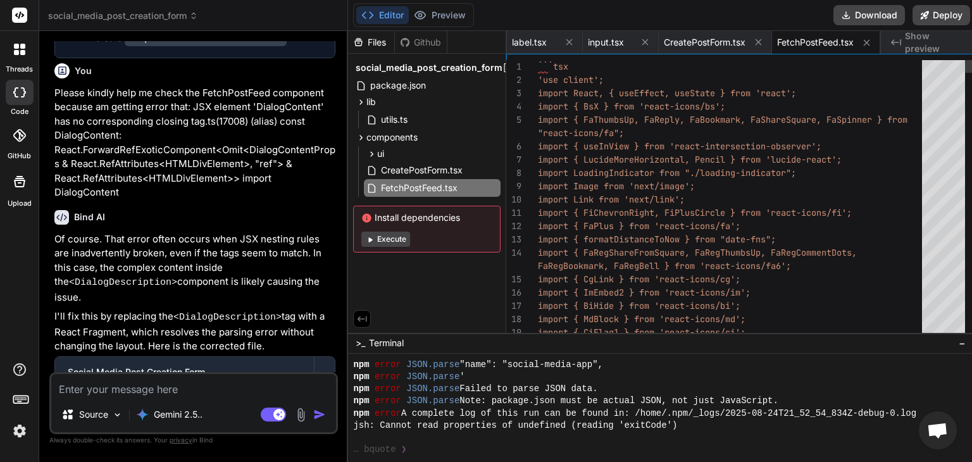
scroll to position [0, 0]
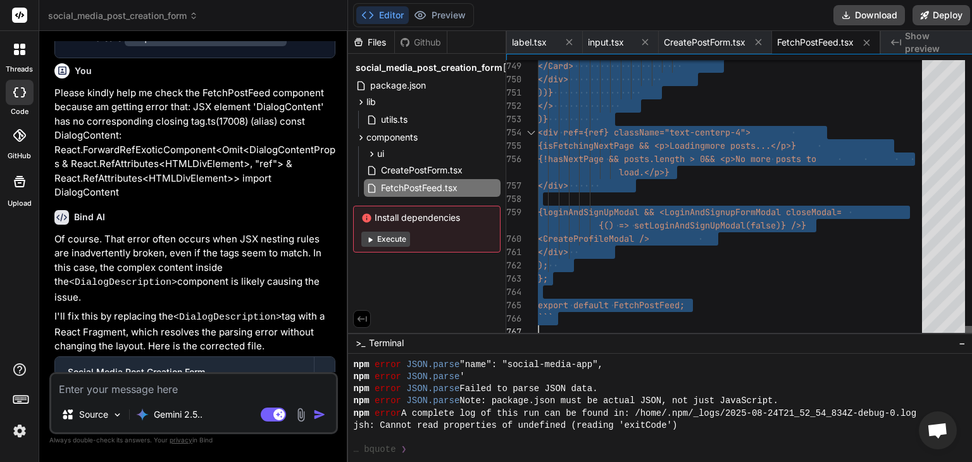
click at [971, 338] on div at bounding box center [969, 332] width 8 height 13
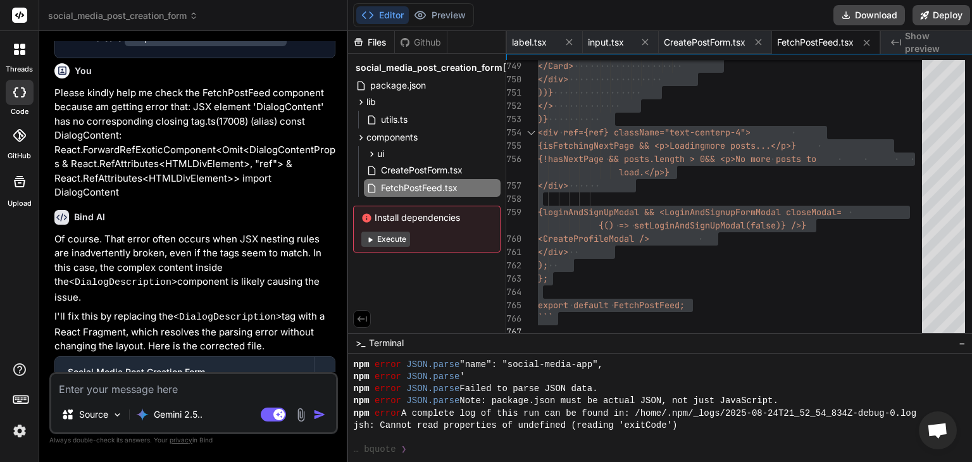
click at [220, 385] on textarea at bounding box center [193, 385] width 285 height 23
click at [171, 383] on textarea at bounding box center [193, 385] width 285 height 23
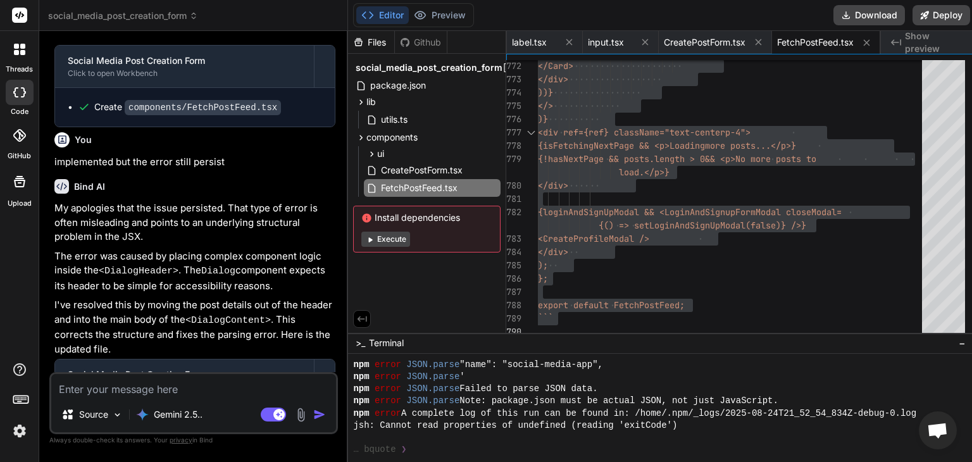
click at [235, 382] on textarea at bounding box center [193, 385] width 285 height 23
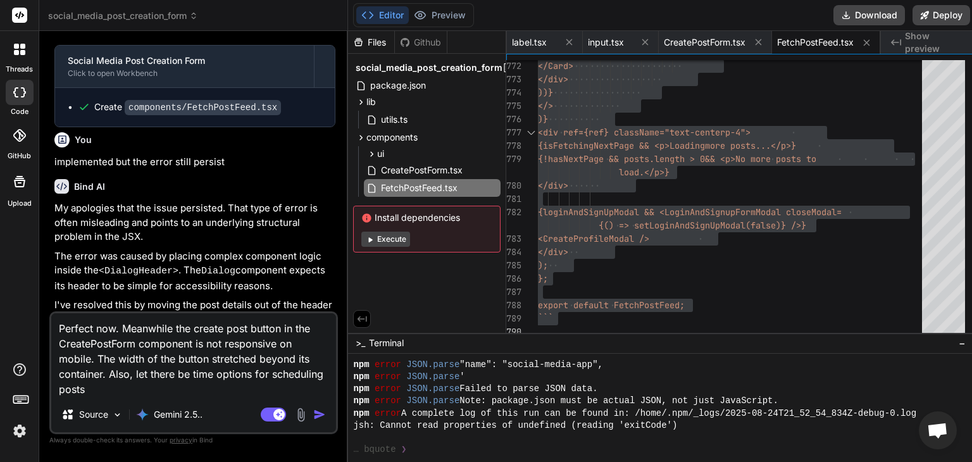
click at [159, 390] on textarea "Perfect now. Meanwhile the create post button in the CreatePostForm component i…" at bounding box center [193, 355] width 285 height 84
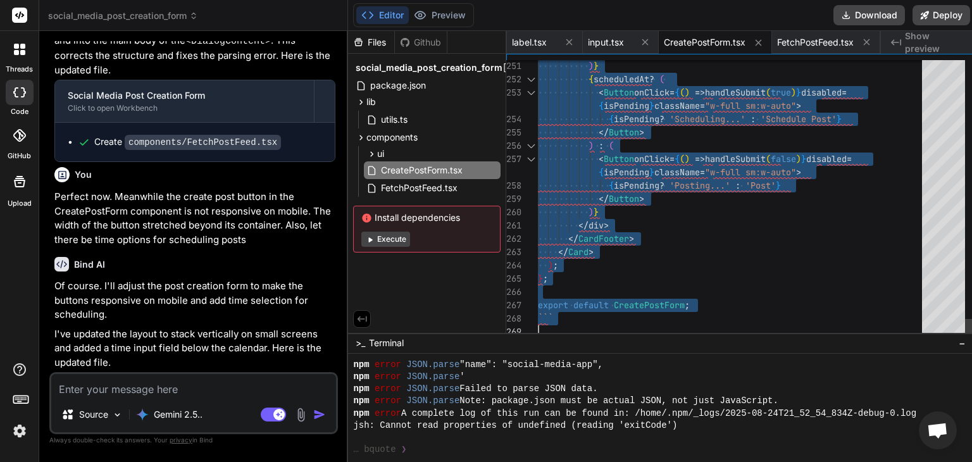
scroll to position [9009, 0]
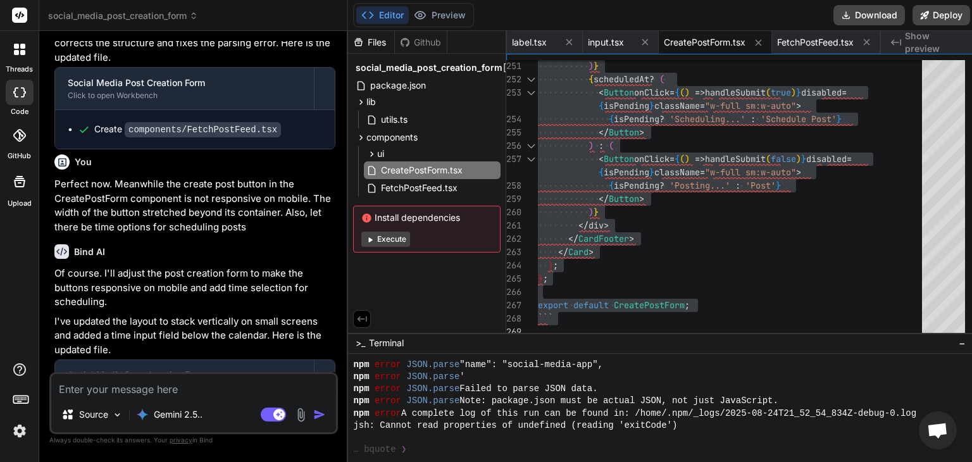
click at [146, 382] on textarea at bounding box center [193, 385] width 285 height 23
click at [215, 391] on textarea at bounding box center [193, 385] width 285 height 23
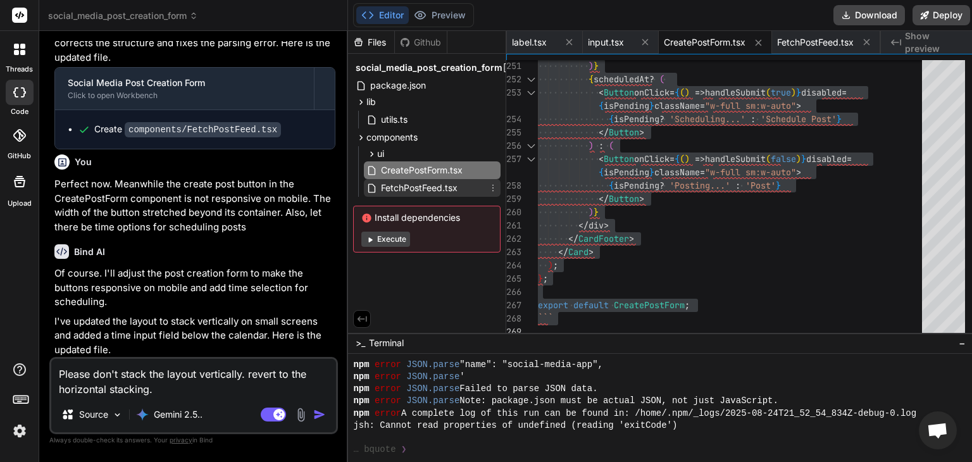
click at [403, 190] on span "FetchPostFeed.tsx" at bounding box center [419, 187] width 79 height 15
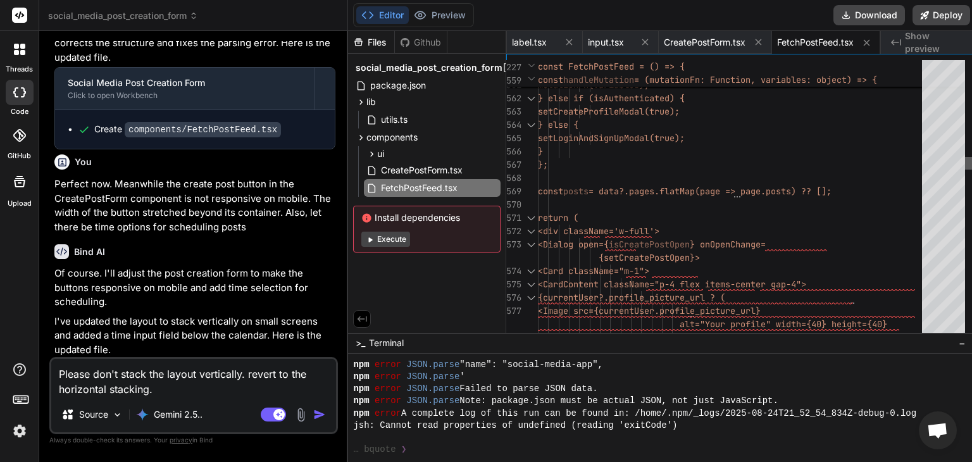
click at [971, 163] on div at bounding box center [969, 163] width 8 height 13
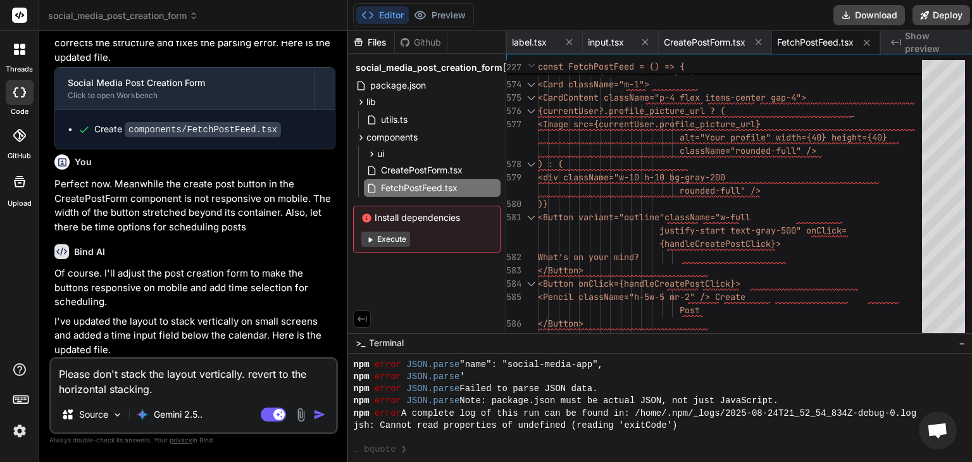
click at [201, 393] on textarea "Please don't stack the layout vertically. revert to the horizontal stacking." at bounding box center [193, 378] width 285 height 38
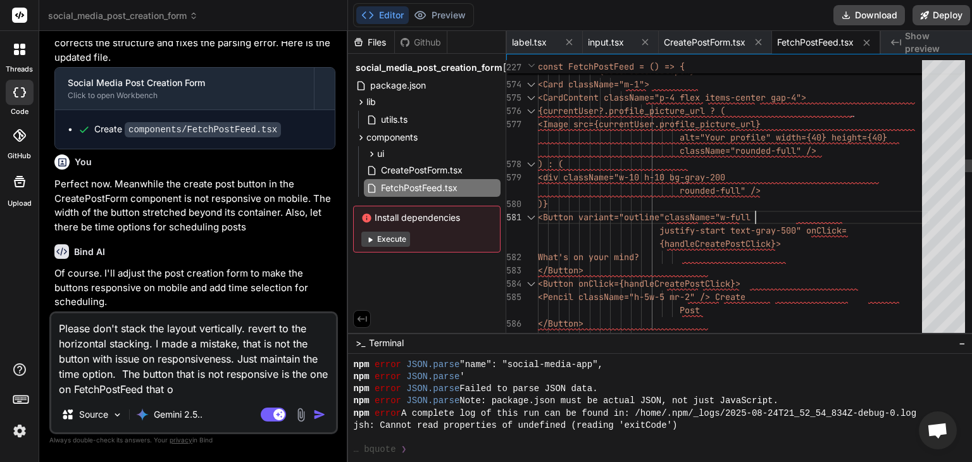
scroll to position [0, 0]
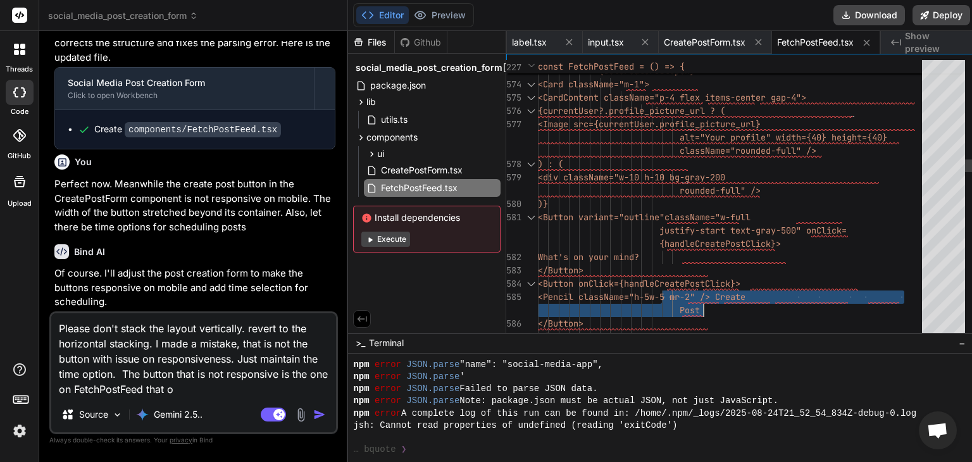
drag, startPoint x: 660, startPoint y: 284, endPoint x: 713, endPoint y: 310, distance: 59.1
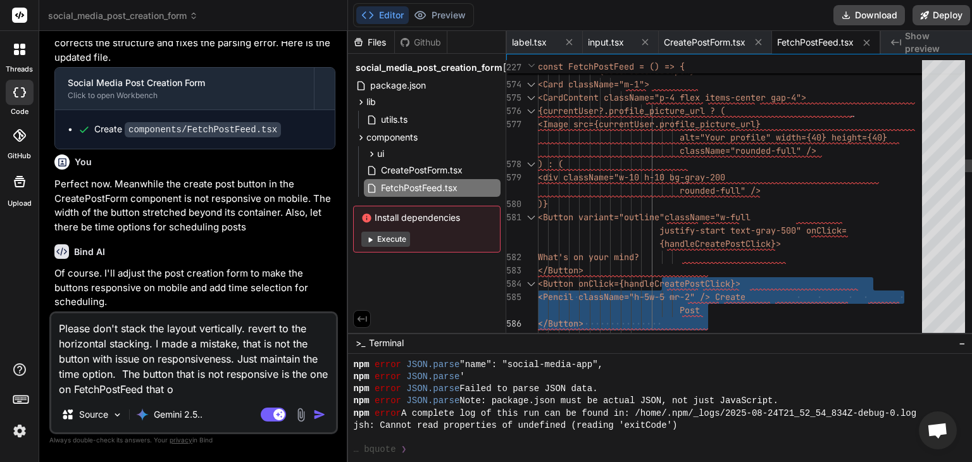
drag, startPoint x: 660, startPoint y: 279, endPoint x: 724, endPoint y: 319, distance: 75.1
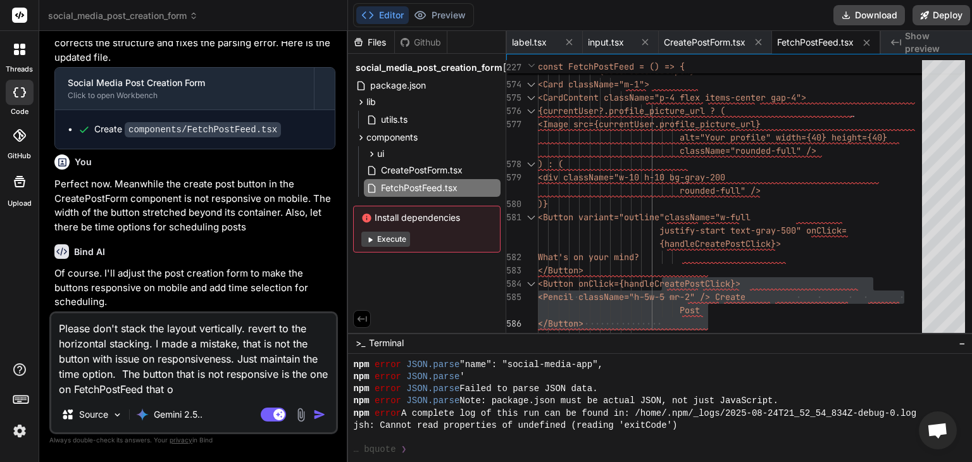
click at [229, 394] on textarea "Please don't stack the layout vertically. revert to the horizontal stacking. I …" at bounding box center [193, 355] width 285 height 84
paste textarea "<Button onClick={handleCreatePostClick}> <Pencil className="h-5 w-5 mr-2" /> Cr…"
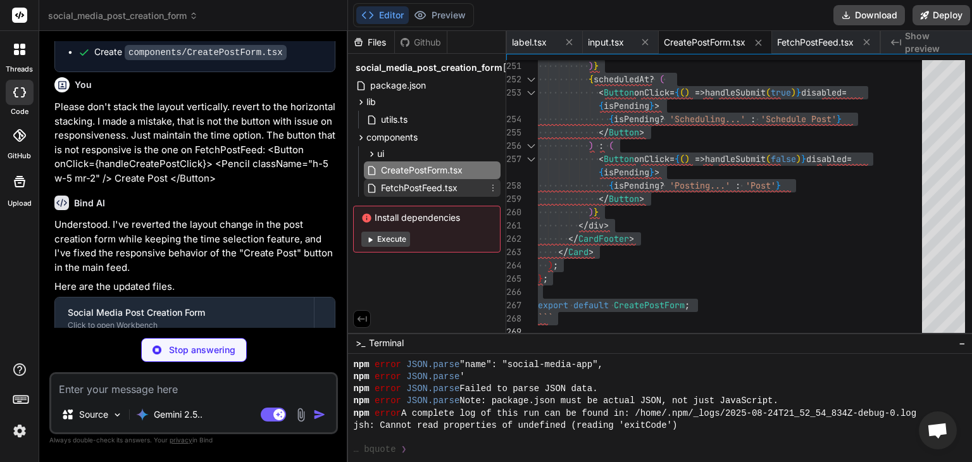
click at [421, 185] on span "FetchPostFeed.tsx" at bounding box center [419, 187] width 79 height 15
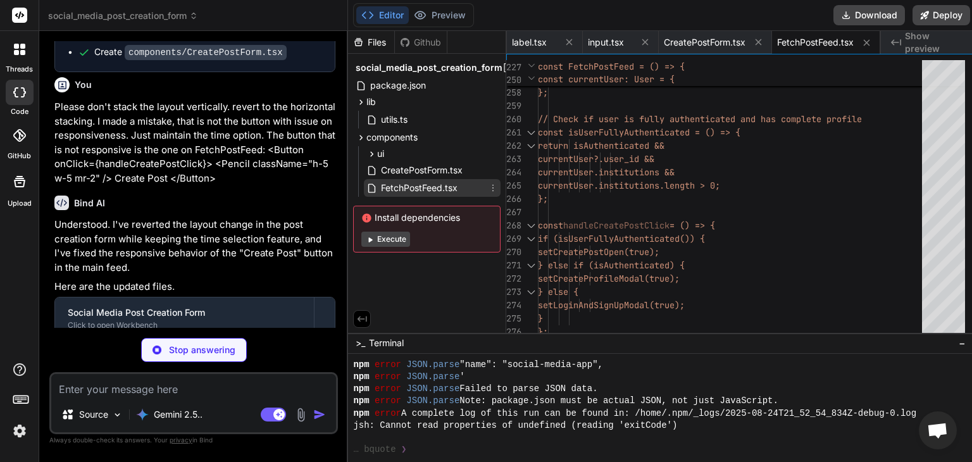
scroll to position [9335, 0]
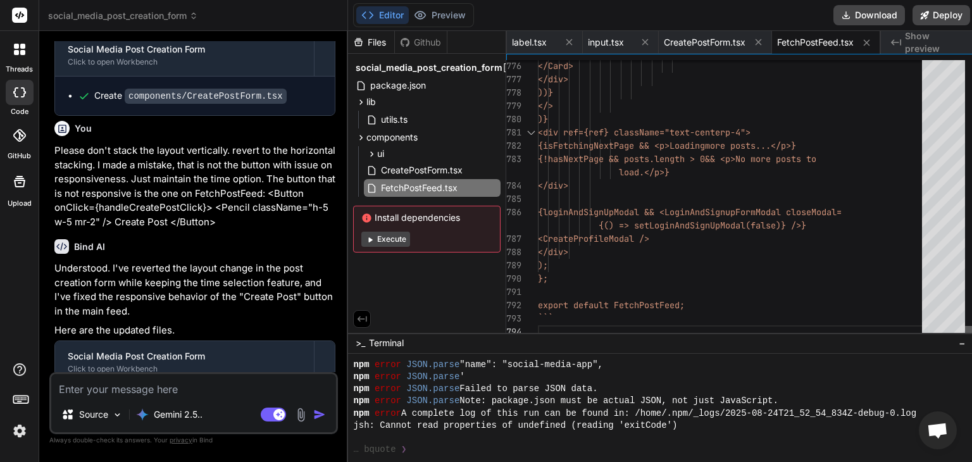
click at [971, 338] on div at bounding box center [969, 332] width 8 height 13
